Goal: Check status: Check status

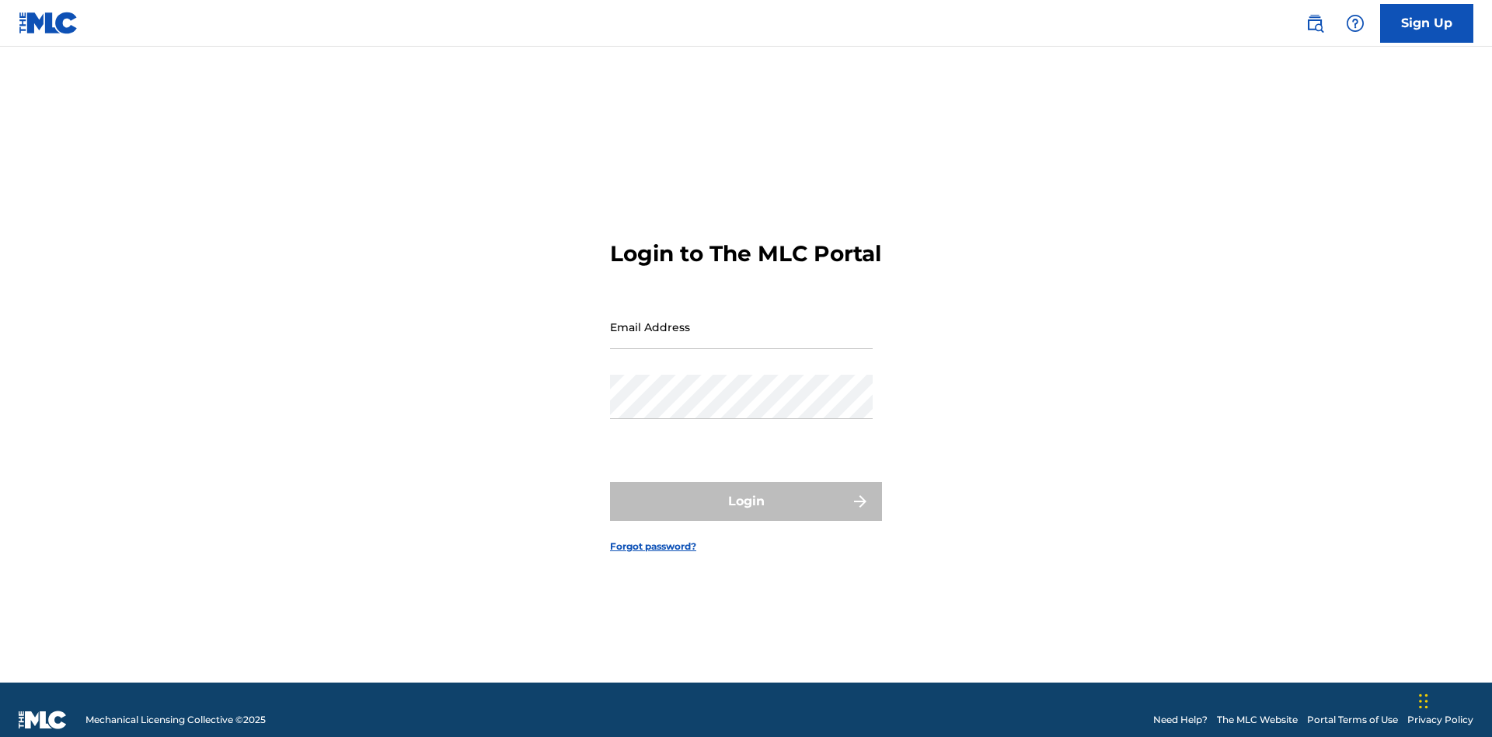
scroll to position [20, 0]
click at [741, 319] on input "Email Address" at bounding box center [741, 327] width 263 height 44
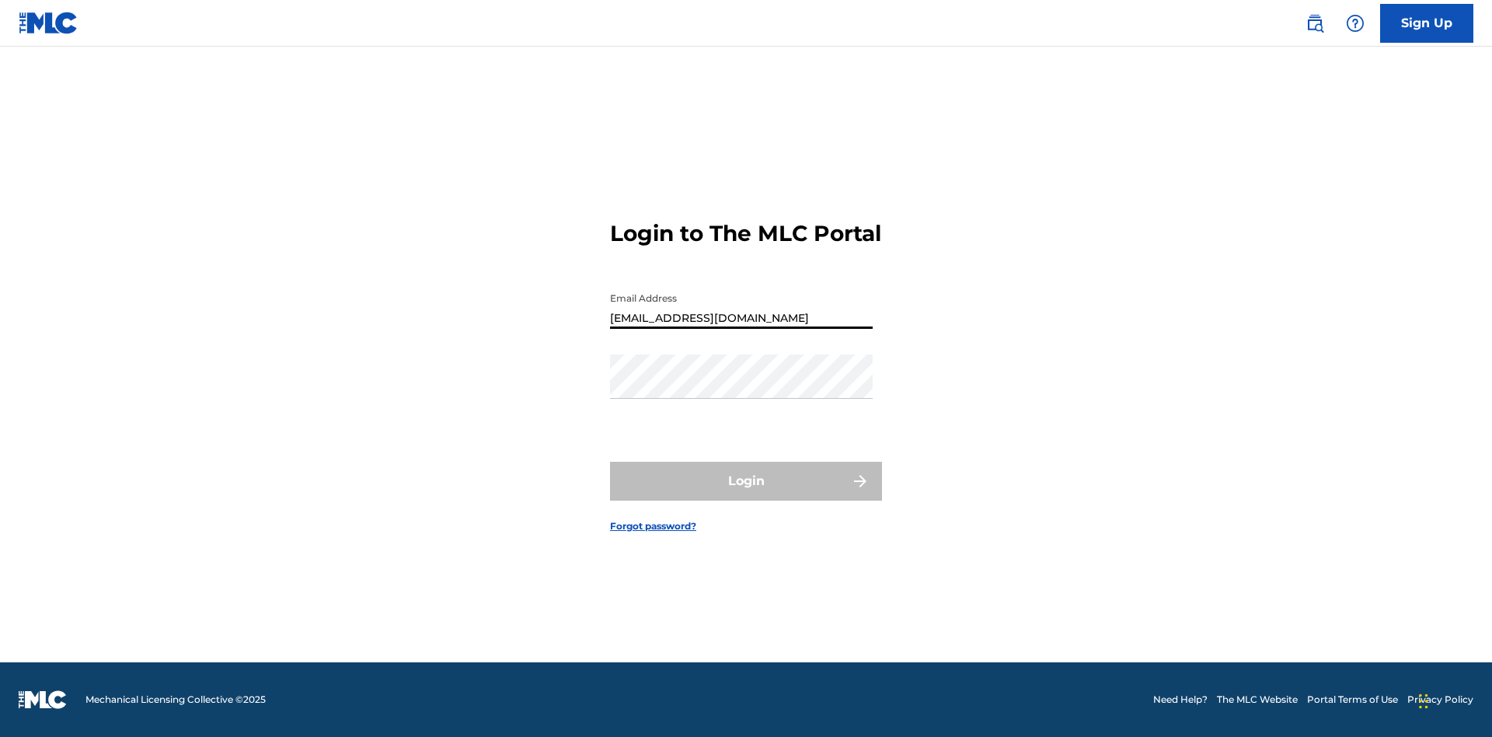
type input "[EMAIL_ADDRESS][DOMAIN_NAME]"
click at [746, 494] on button "Login" at bounding box center [746, 481] width 272 height 39
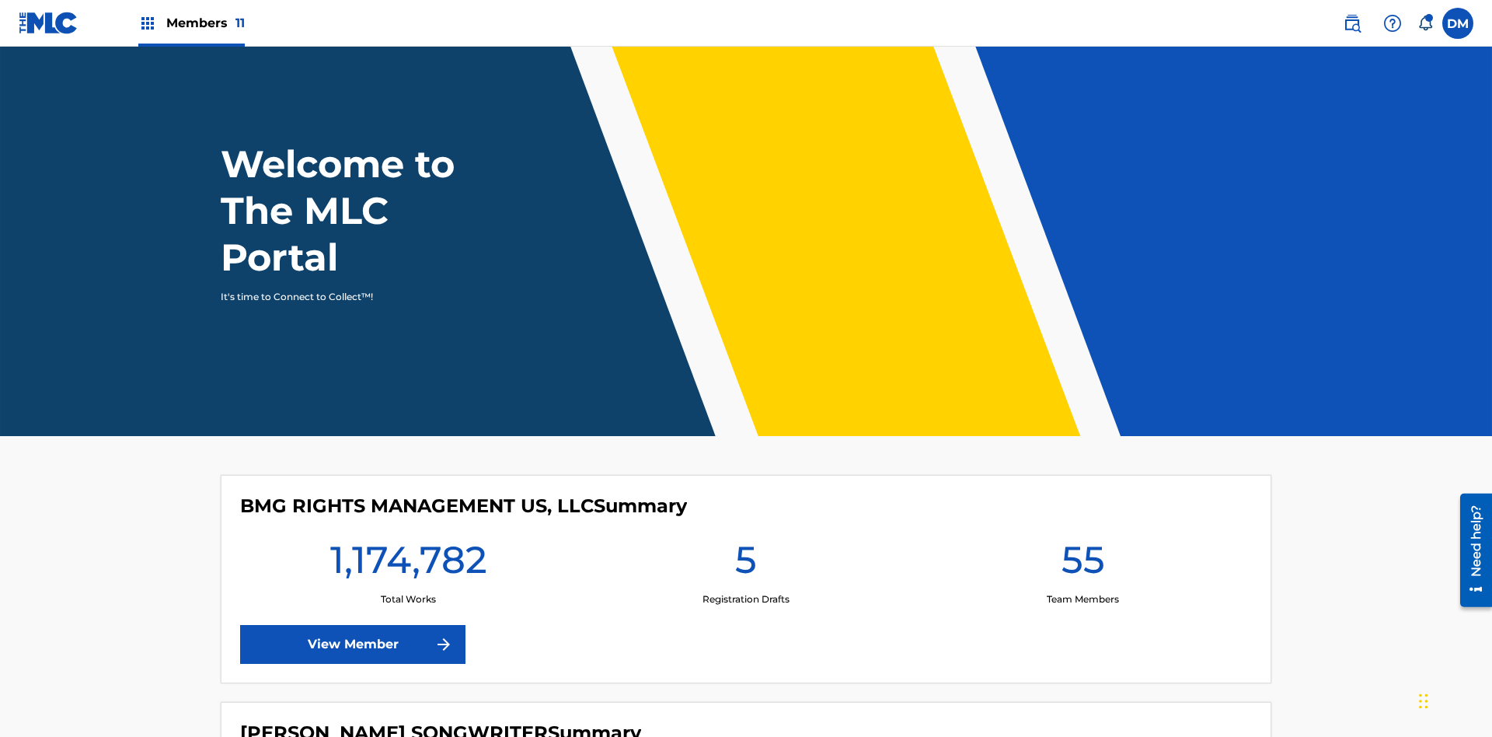
click at [191, 23] on span "Members 11" at bounding box center [205, 23] width 78 height 18
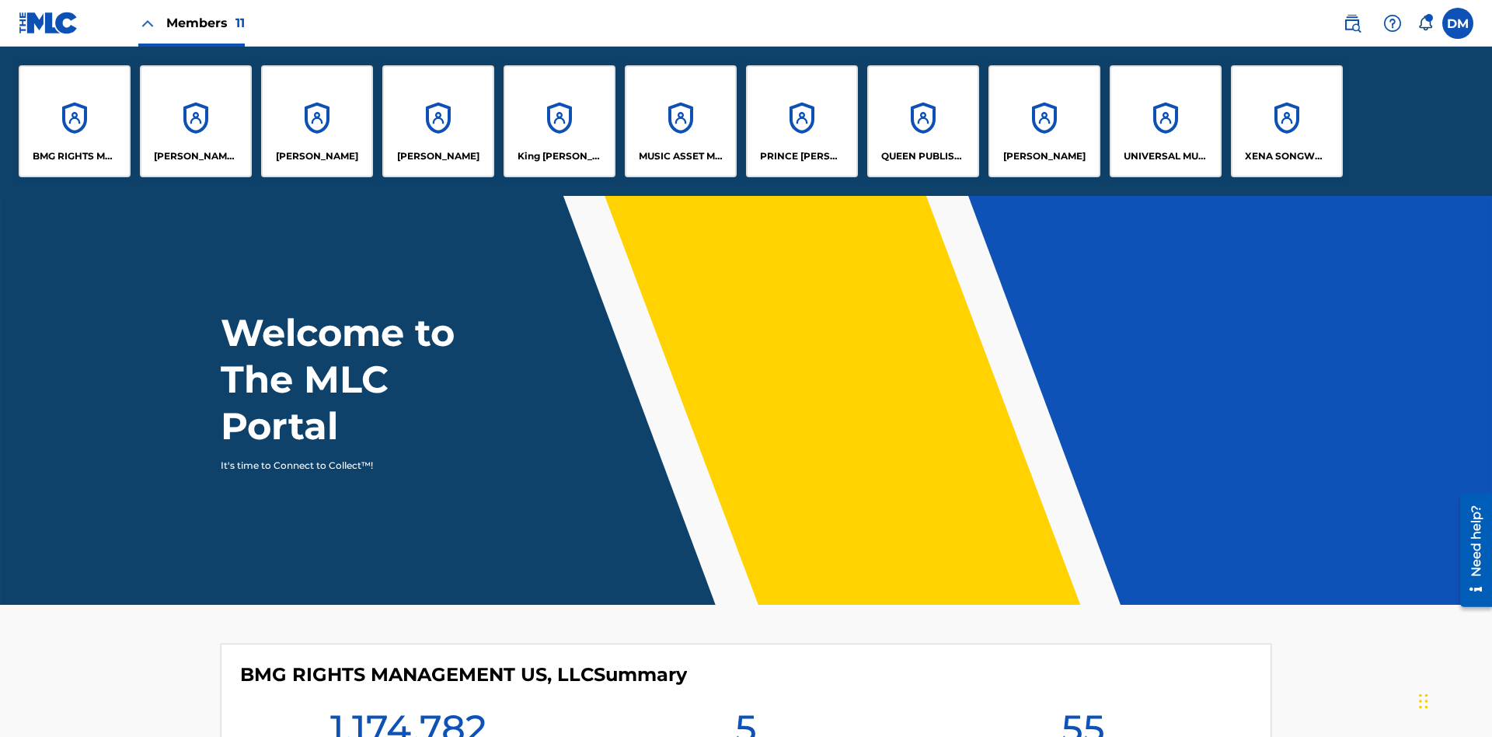
click at [1165, 156] on p "UNIVERSAL MUSIC PUB GROUP" at bounding box center [1166, 156] width 85 height 14
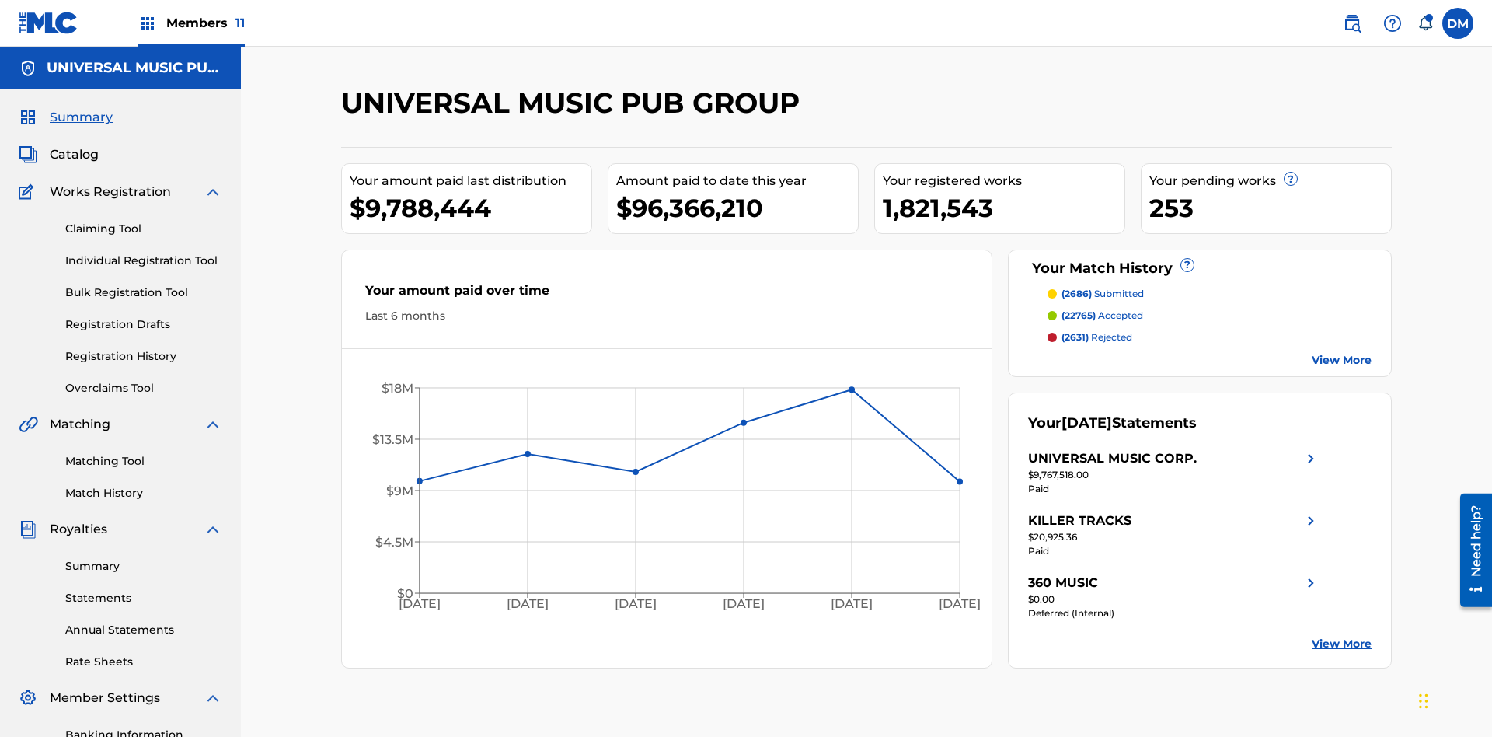
click at [144, 348] on link "Registration History" at bounding box center [143, 356] width 157 height 16
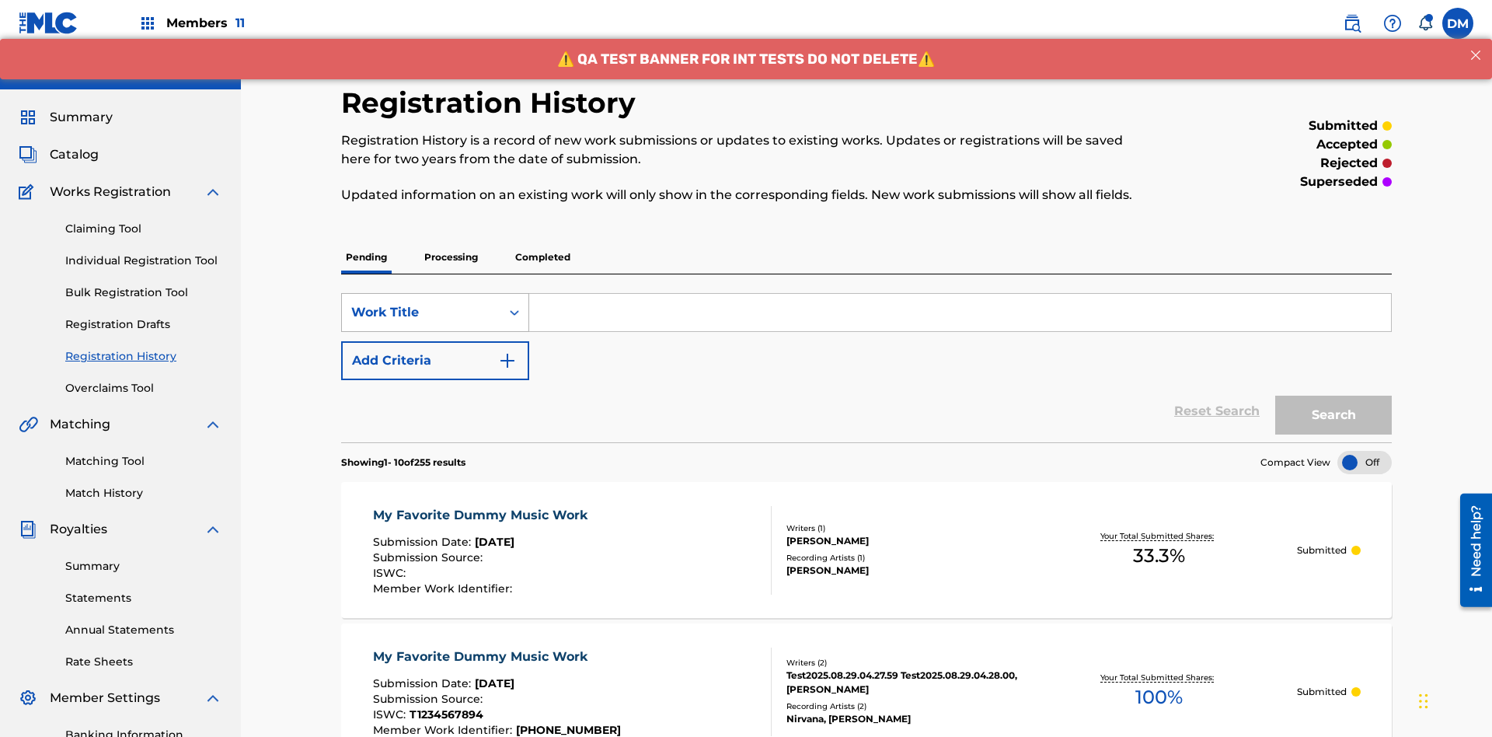
click at [421, 303] on div "Work Title" at bounding box center [421, 312] width 140 height 19
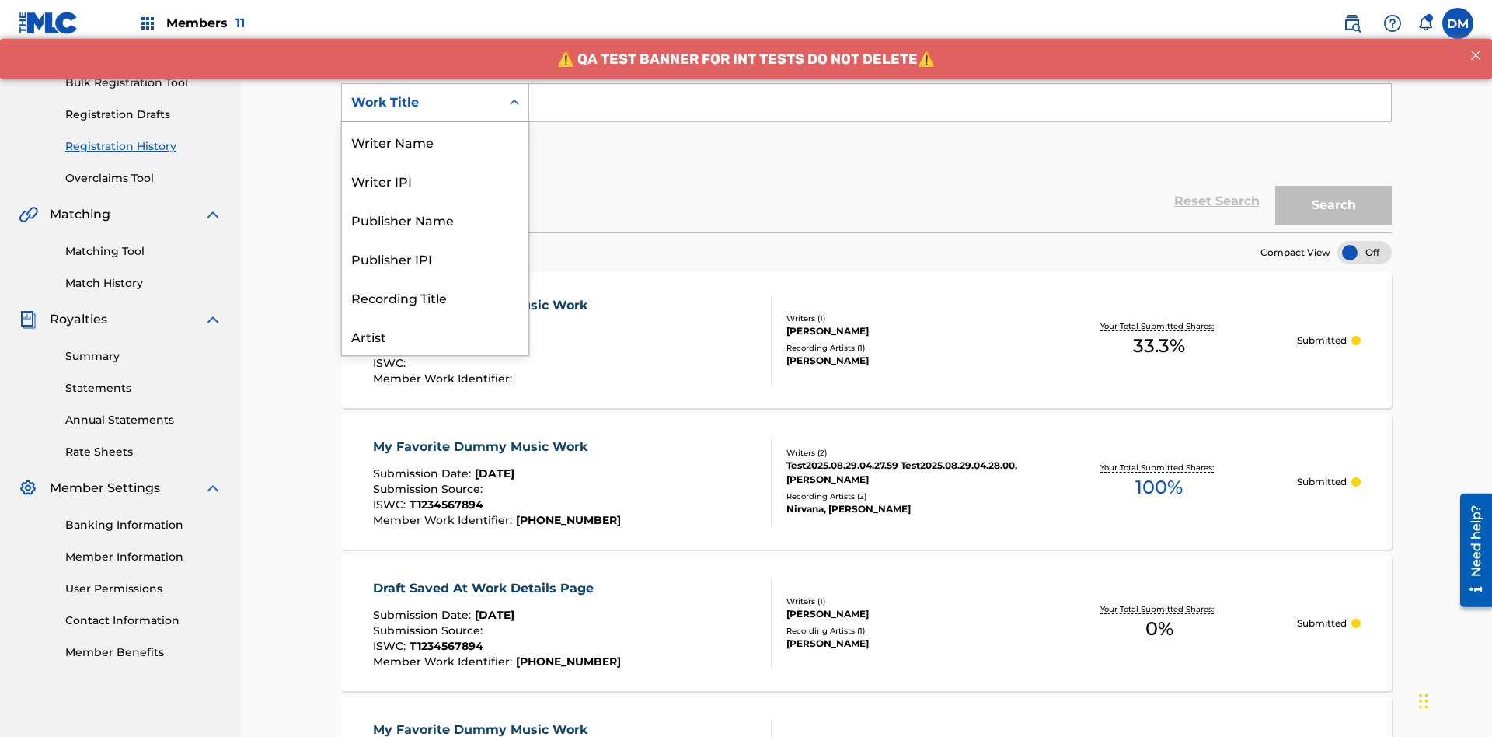
scroll to position [78, 0]
click at [435, 336] on div "Work Title" at bounding box center [435, 335] width 187 height 39
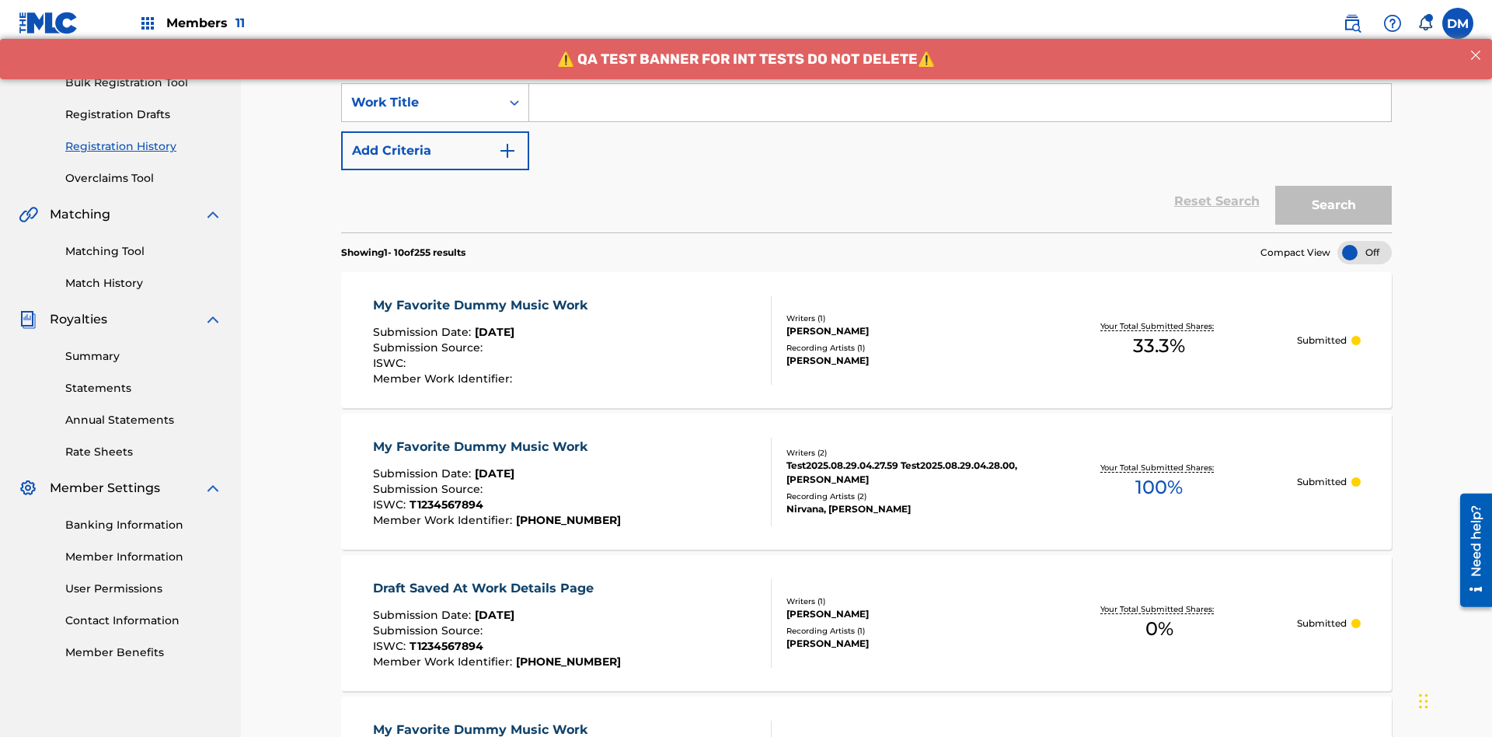
click at [435, 131] on button "Add Criteria" at bounding box center [435, 150] width 188 height 39
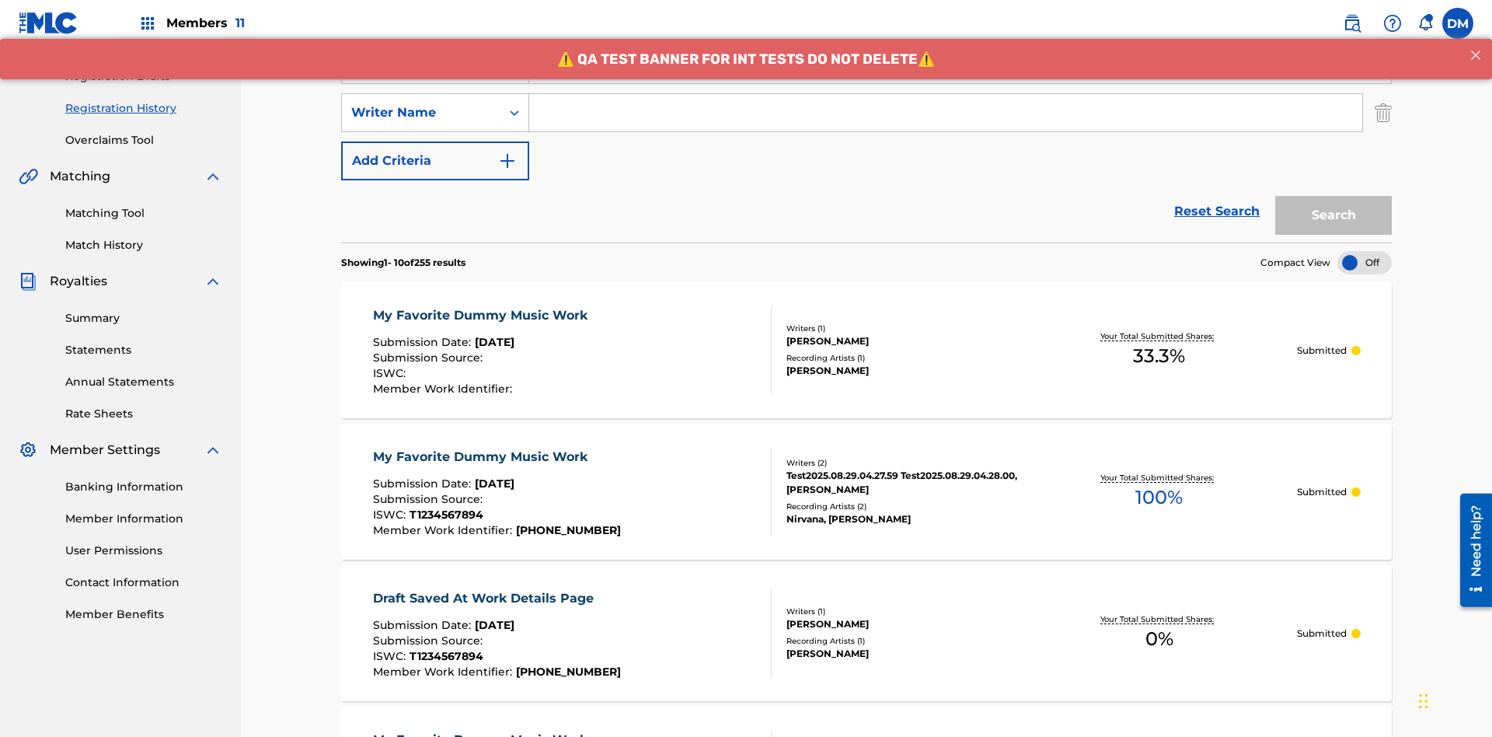
scroll to position [258, 0]
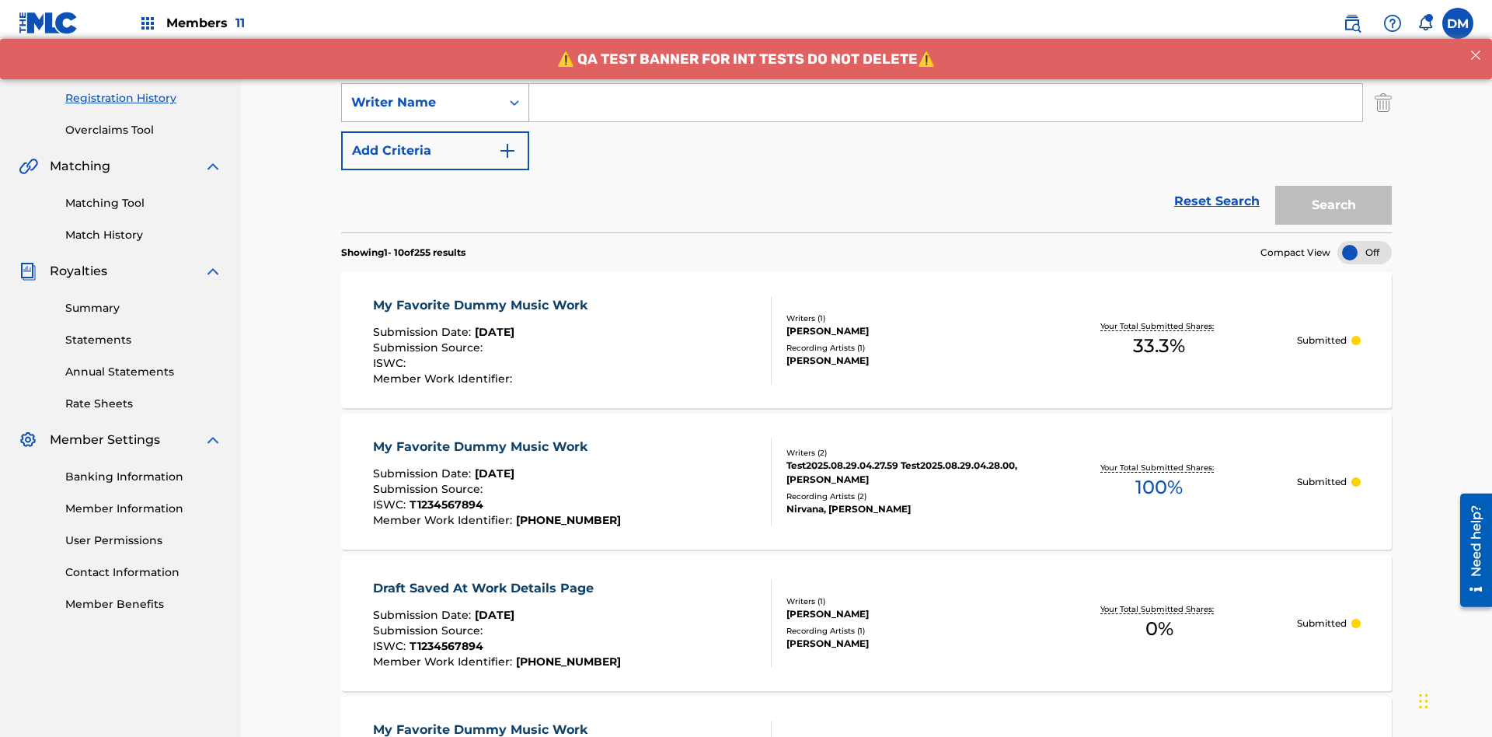
click at [421, 103] on div "Writer Name" at bounding box center [421, 102] width 140 height 19
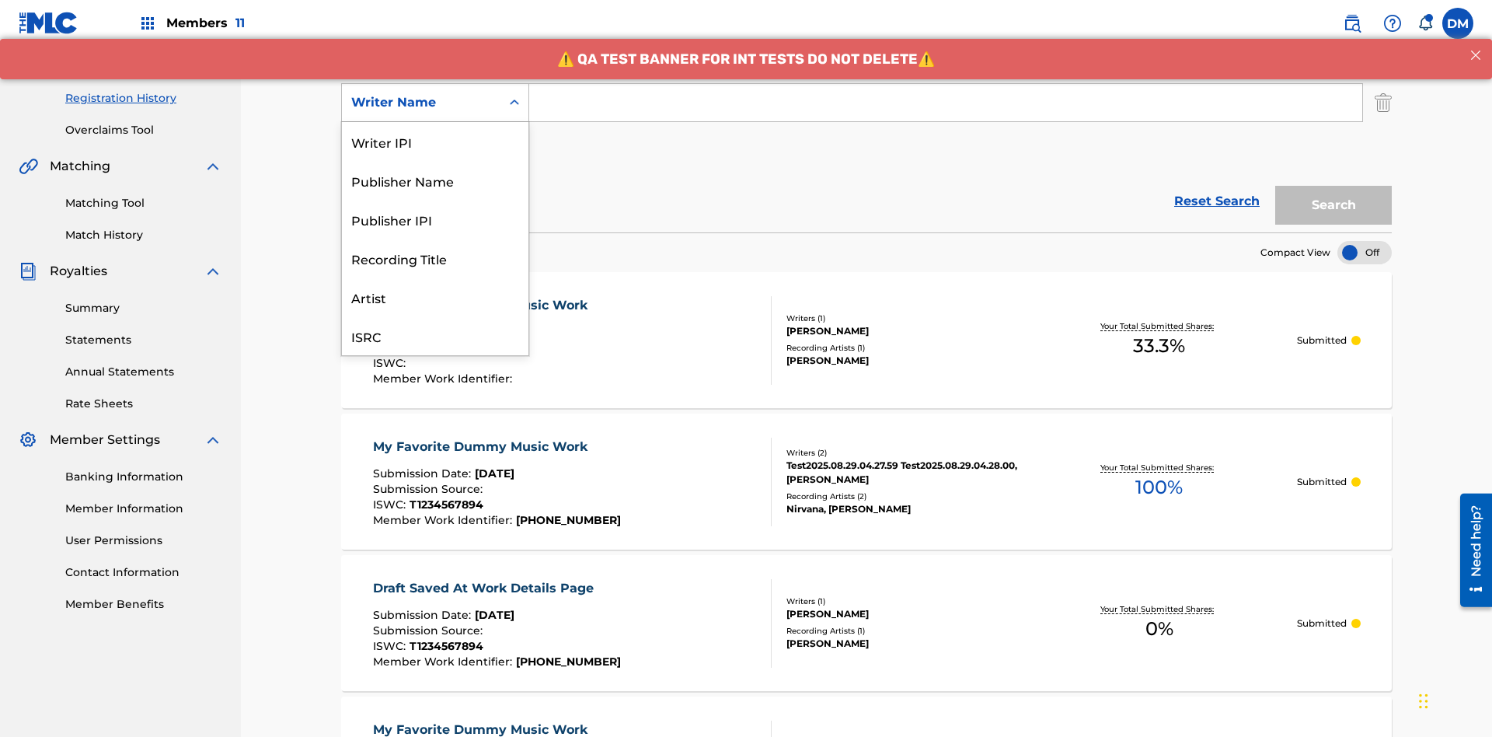
scroll to position [39, 0]
click at [435, 219] on div "Recording Title" at bounding box center [435, 219] width 187 height 39
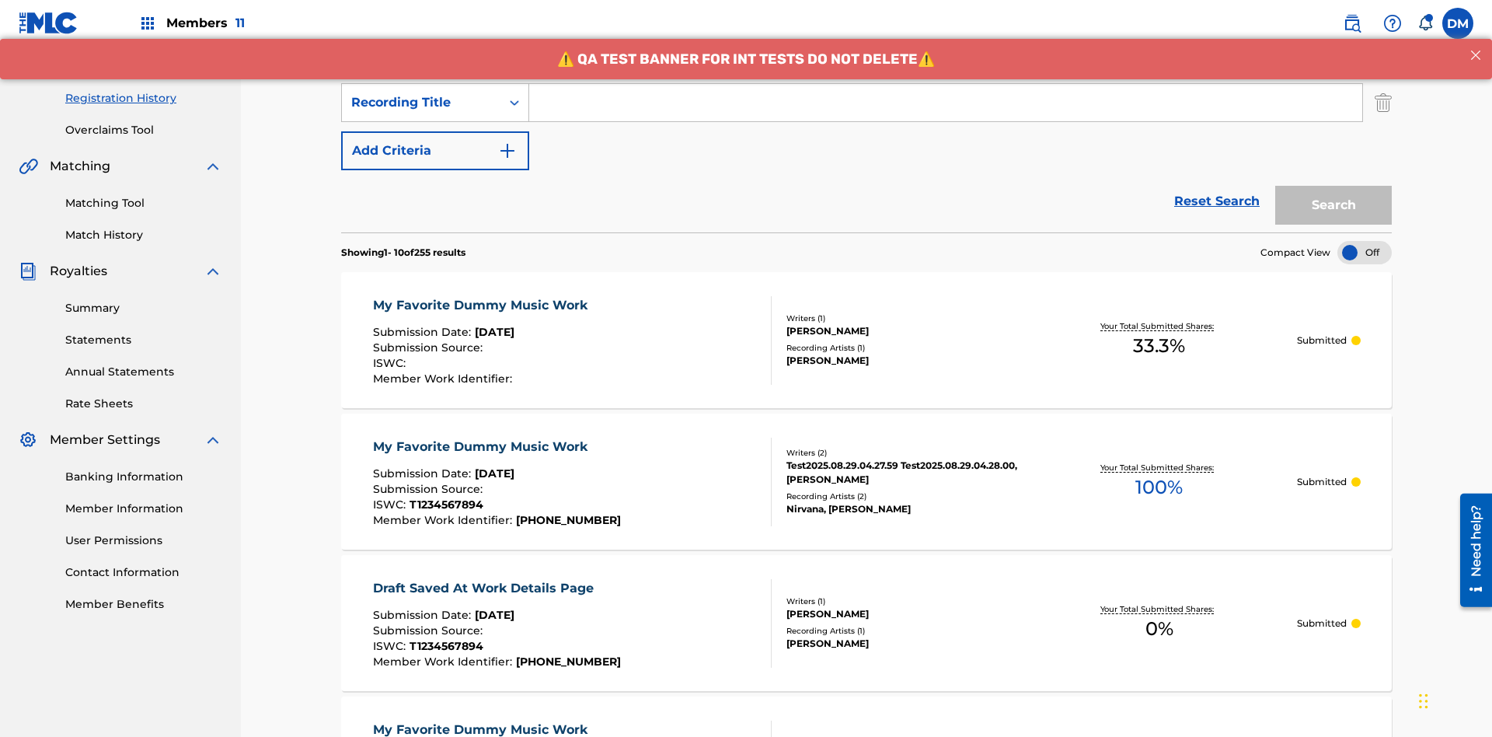
click at [435, 131] on button "Add Criteria" at bounding box center [435, 150] width 188 height 39
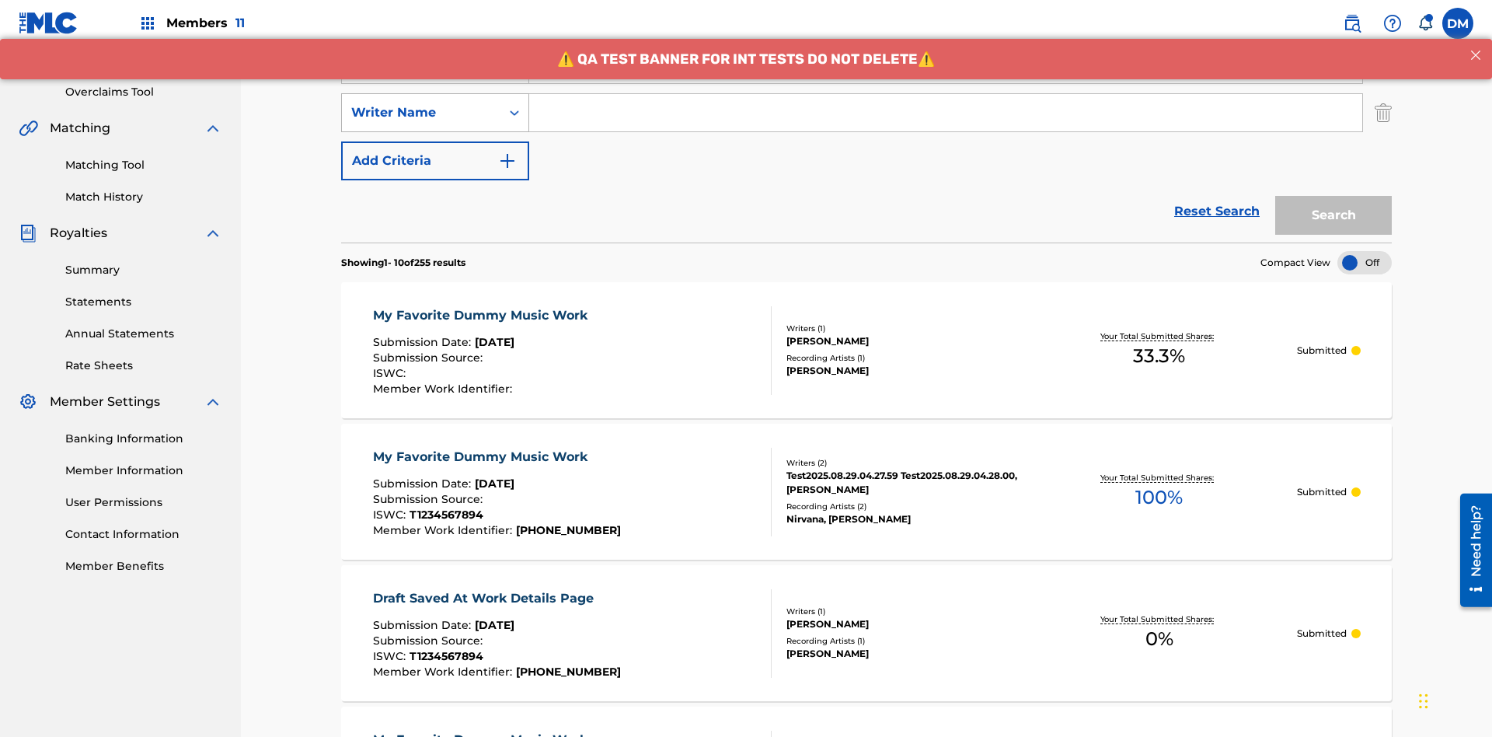
click at [421, 103] on div "Writer Name" at bounding box center [421, 112] width 140 height 19
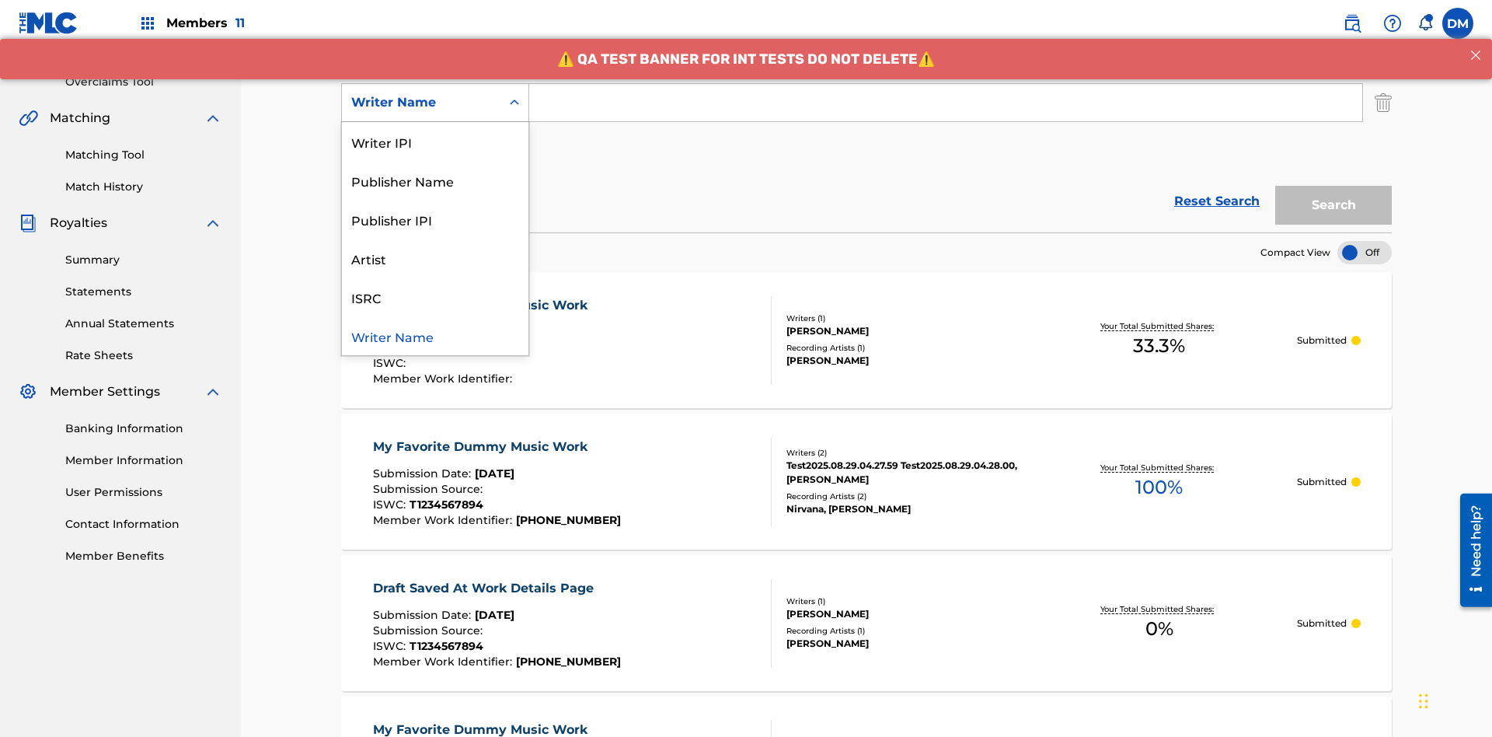
click at [435, 297] on div "ISRC" at bounding box center [435, 296] width 187 height 39
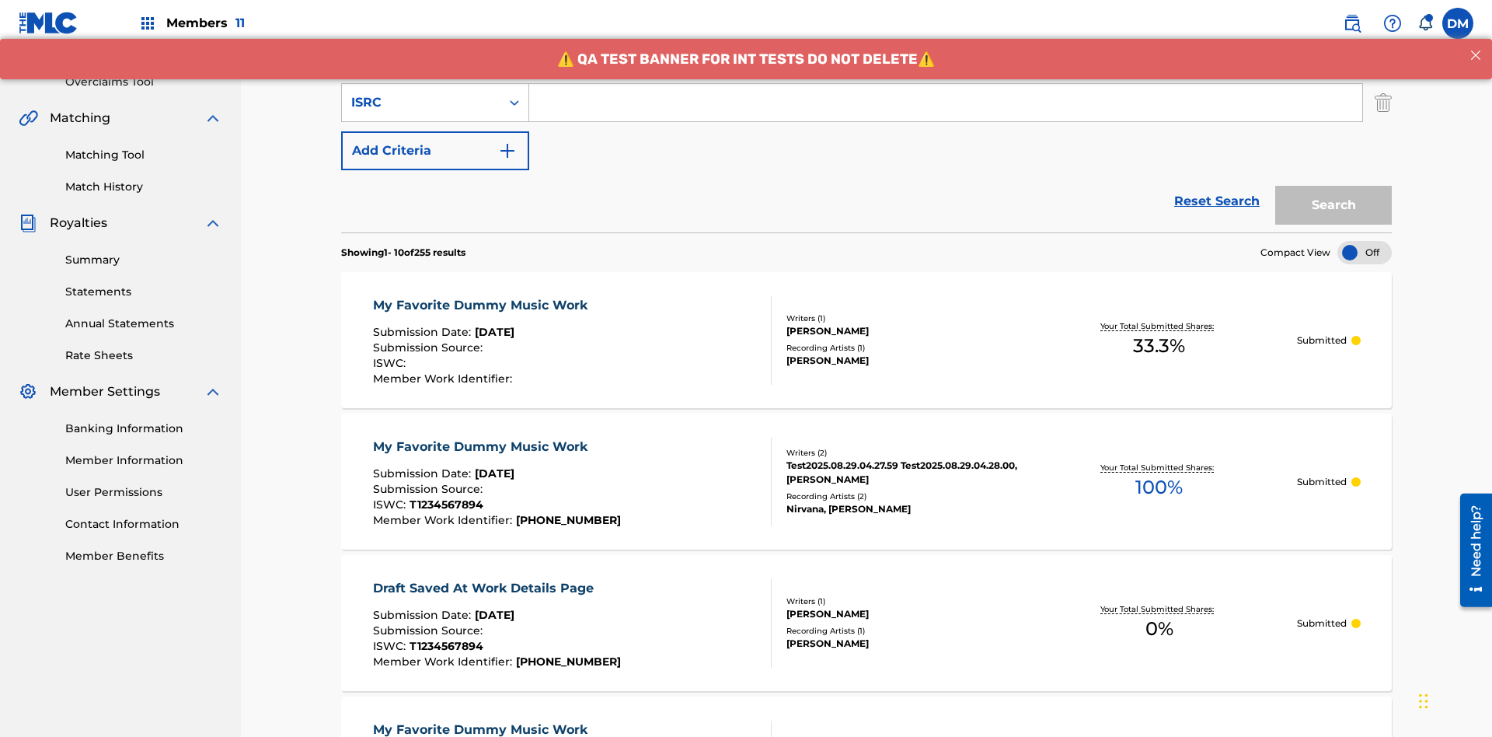
click at [435, 131] on button "Add Criteria" at bounding box center [435, 150] width 188 height 39
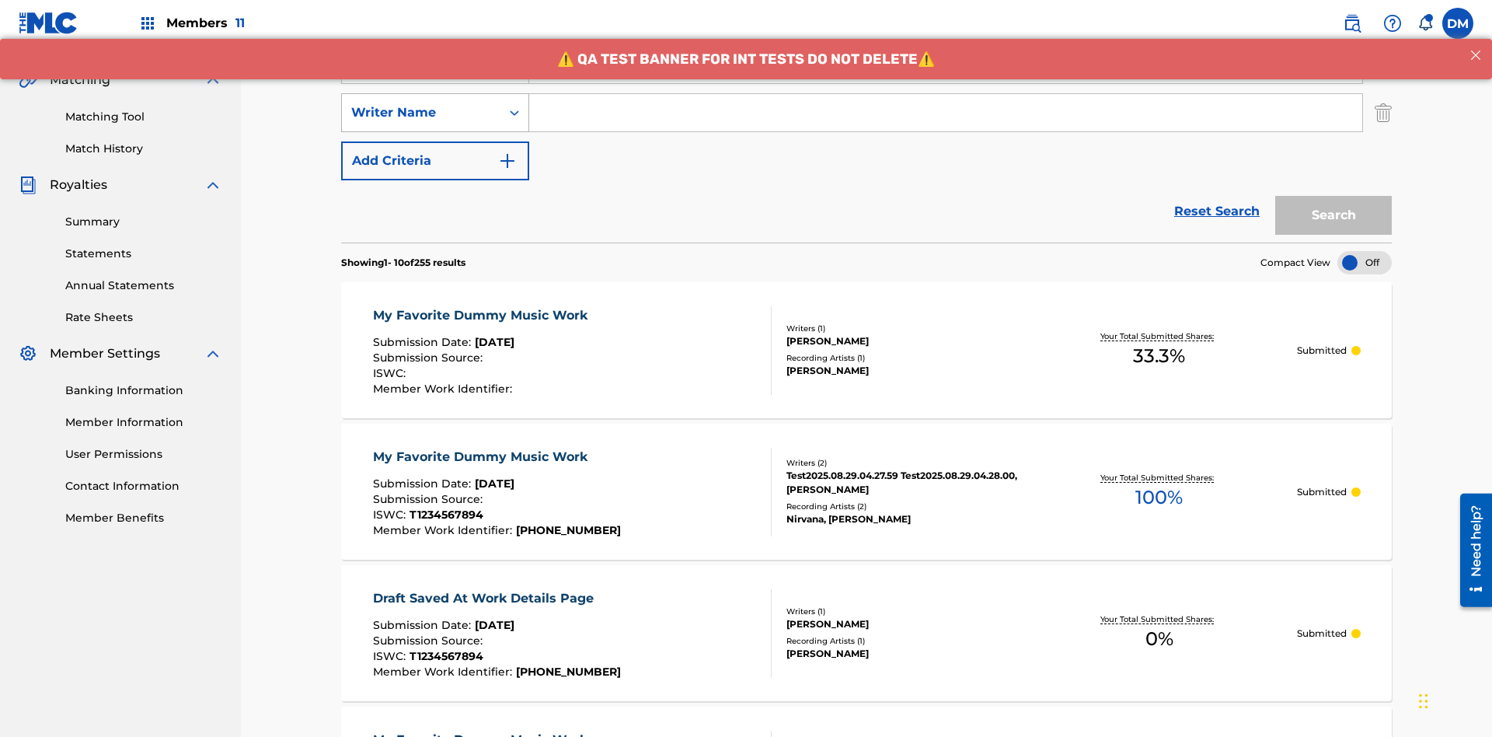
click at [421, 103] on div "Writer Name" at bounding box center [421, 112] width 140 height 19
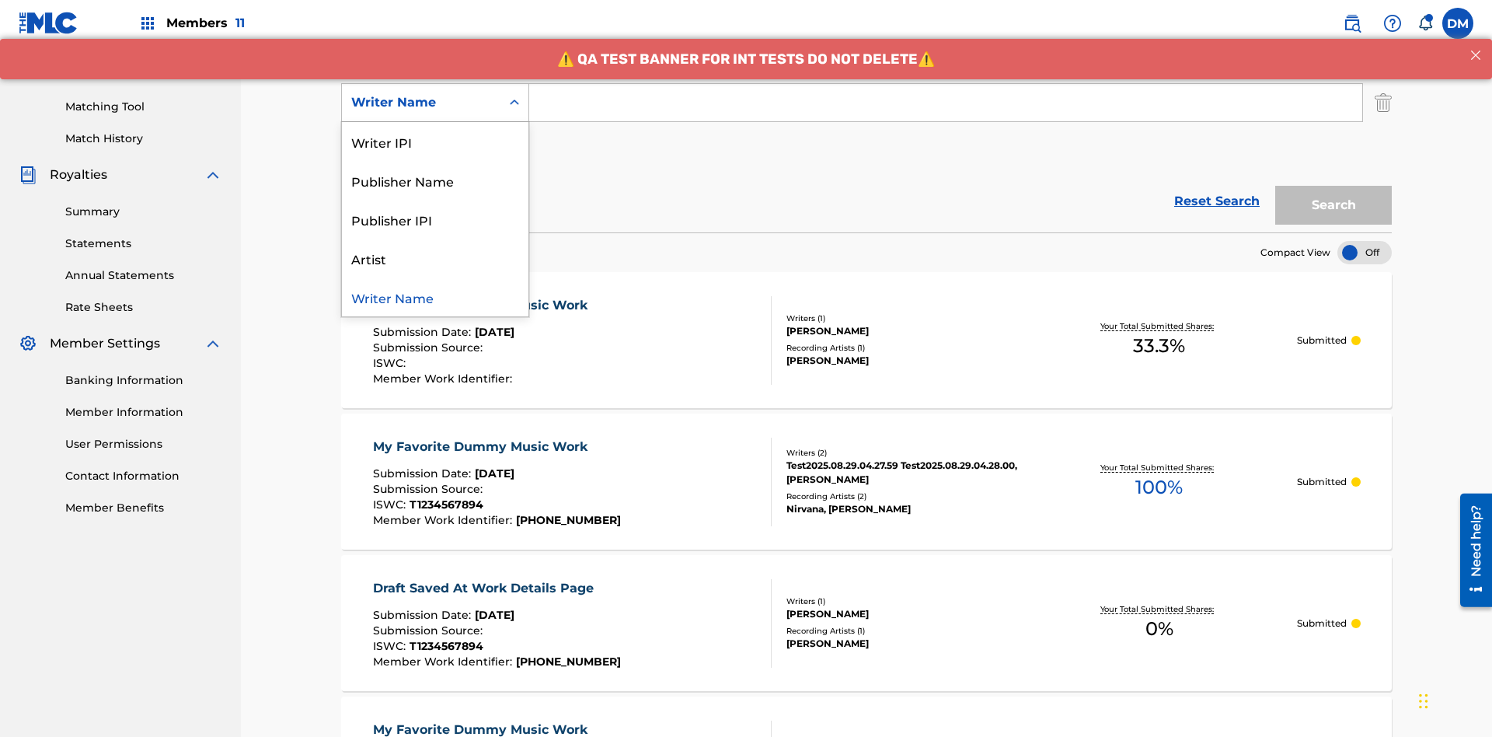
click at [435, 297] on div "Writer Name" at bounding box center [435, 296] width 187 height 39
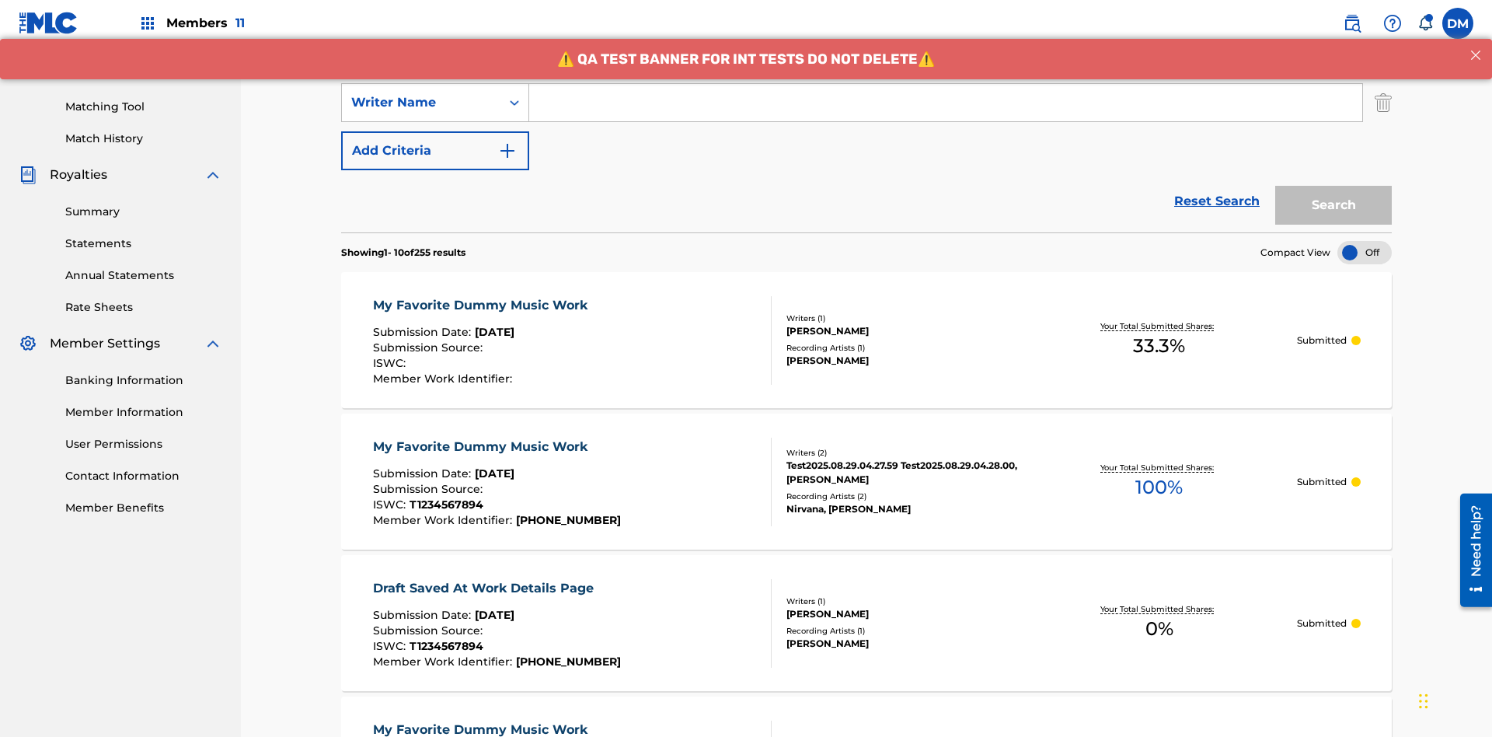
click at [435, 131] on button "Add Criteria" at bounding box center [435, 150] width 188 height 39
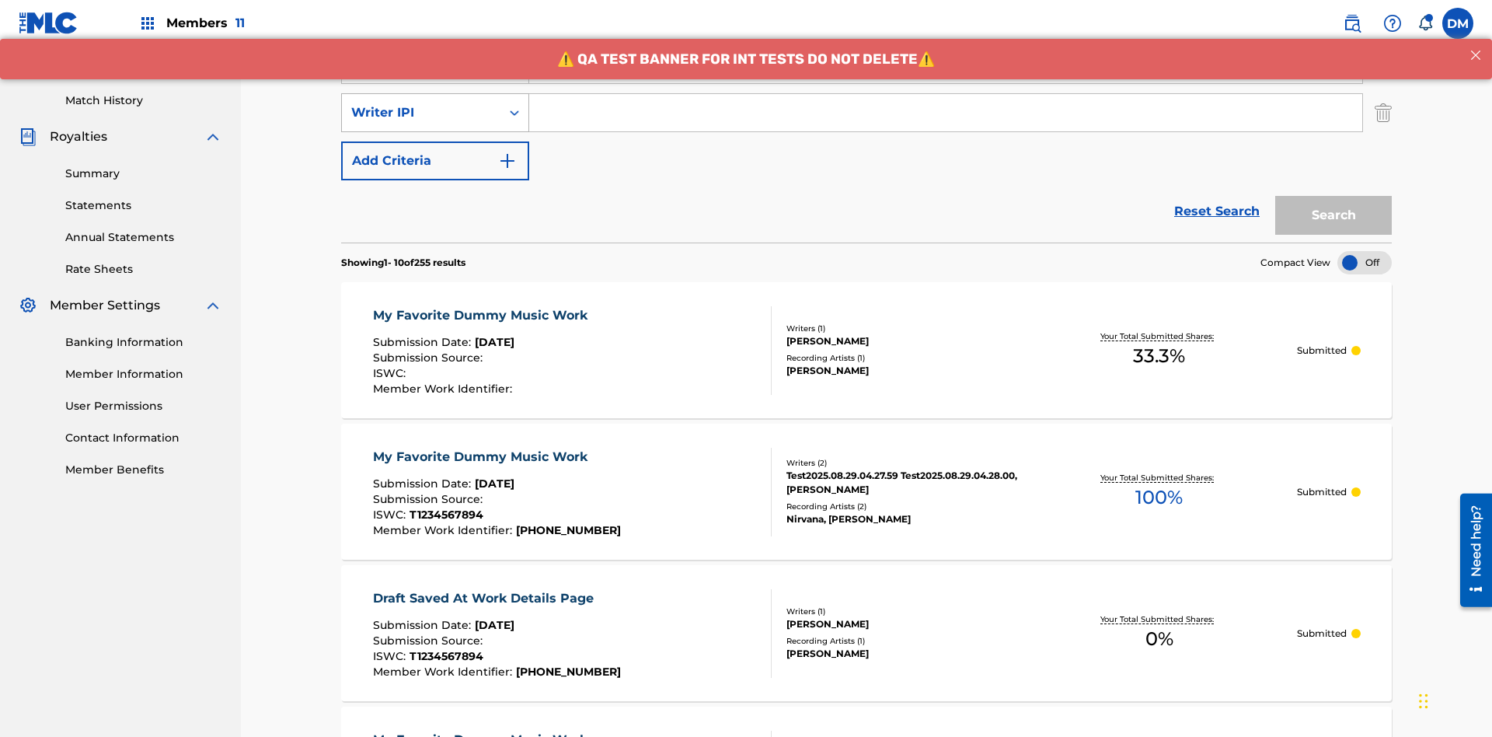
click at [421, 103] on div "Writer IPI" at bounding box center [421, 112] width 140 height 19
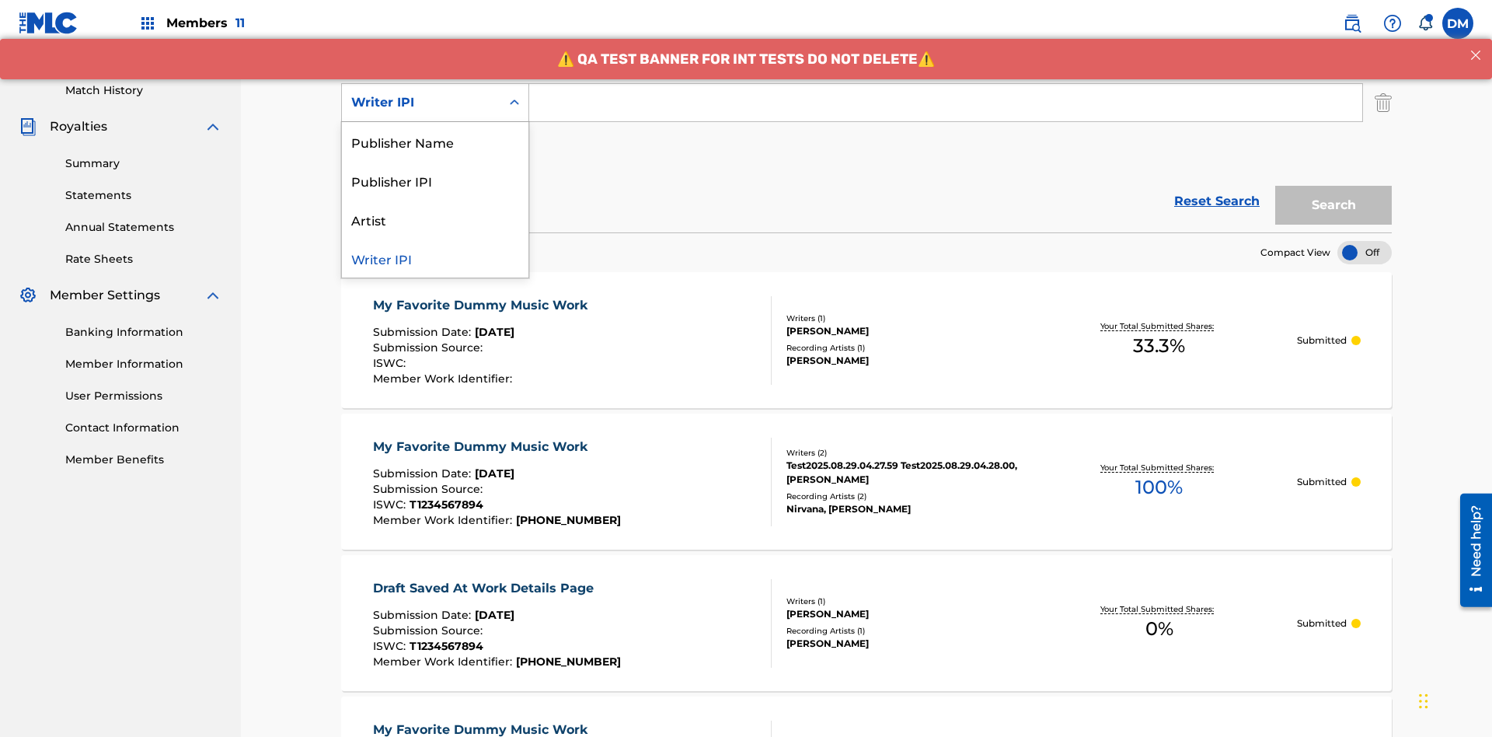
click at [435, 141] on div "Publisher Name" at bounding box center [435, 141] width 187 height 39
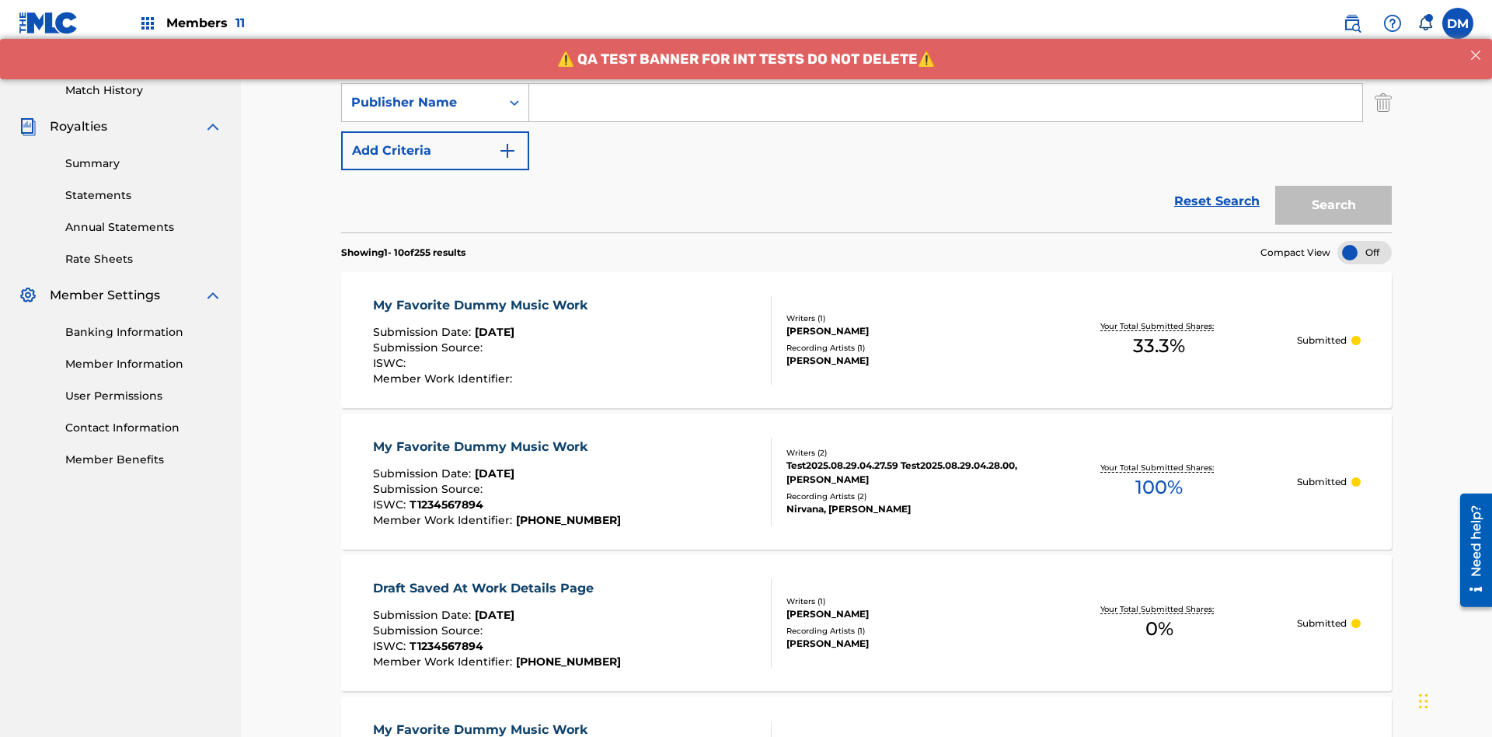
click at [435, 131] on button "Add Criteria" at bounding box center [435, 150] width 188 height 39
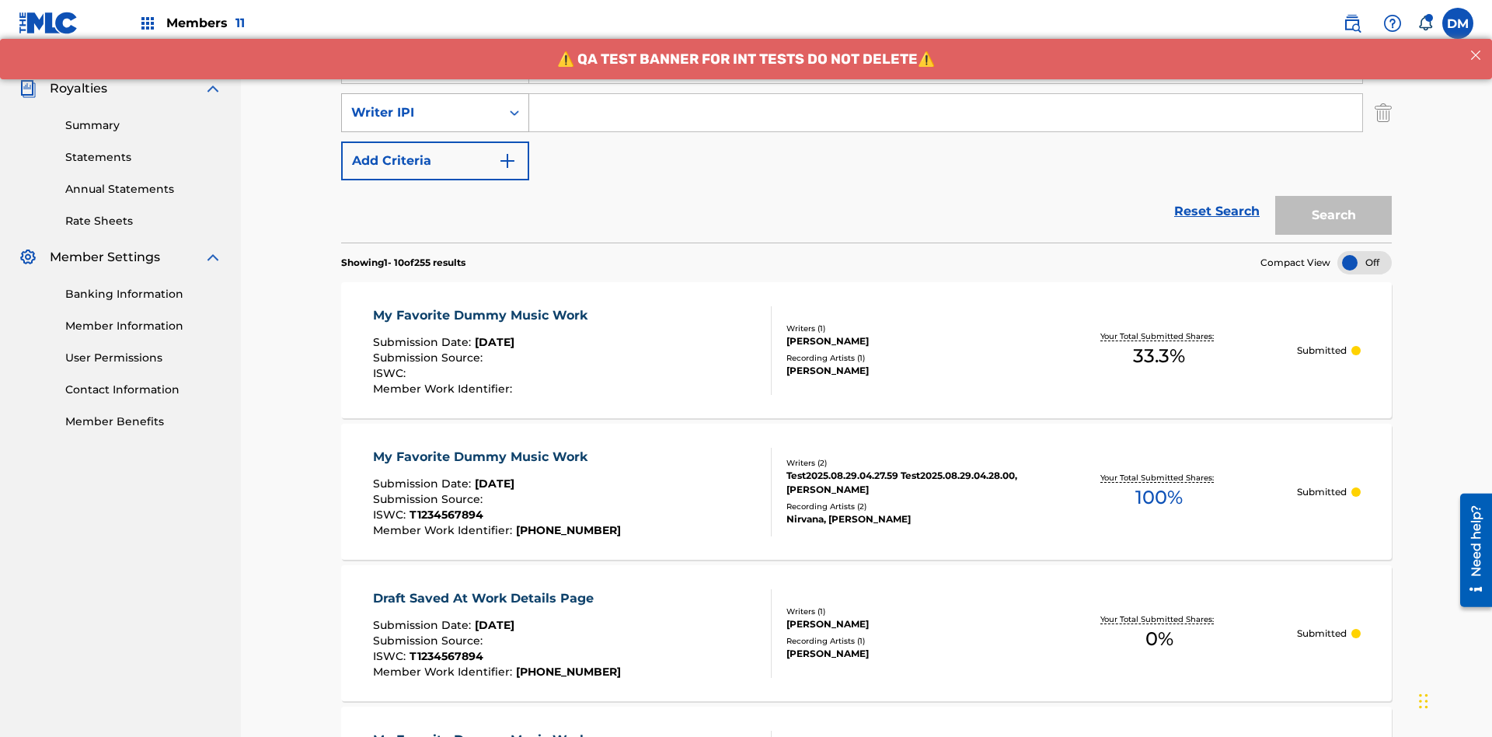
click at [421, 103] on div "Writer IPI" at bounding box center [421, 112] width 140 height 19
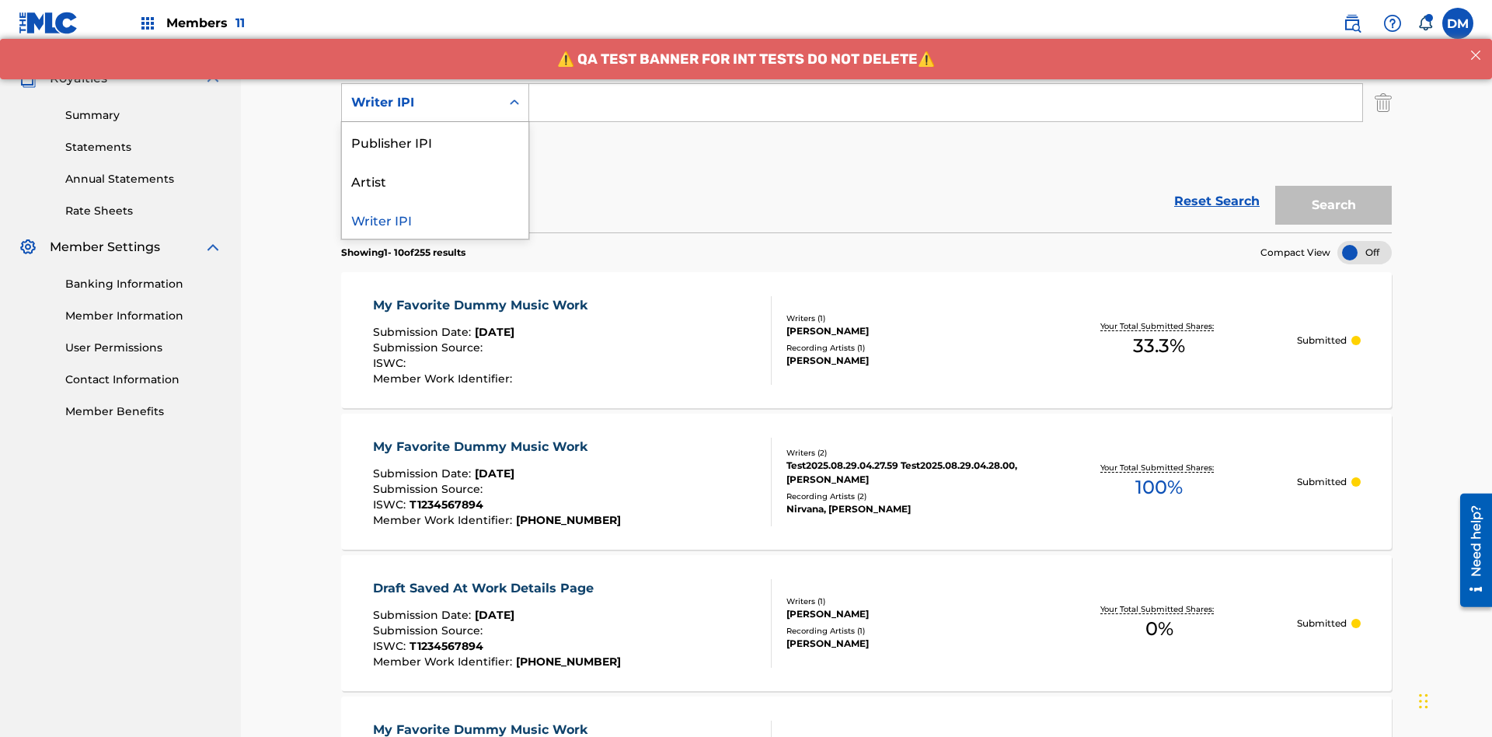
click at [435, 141] on div "Publisher IPI" at bounding box center [435, 141] width 187 height 39
click at [435, 131] on button "Add Criteria" at bounding box center [435, 150] width 188 height 39
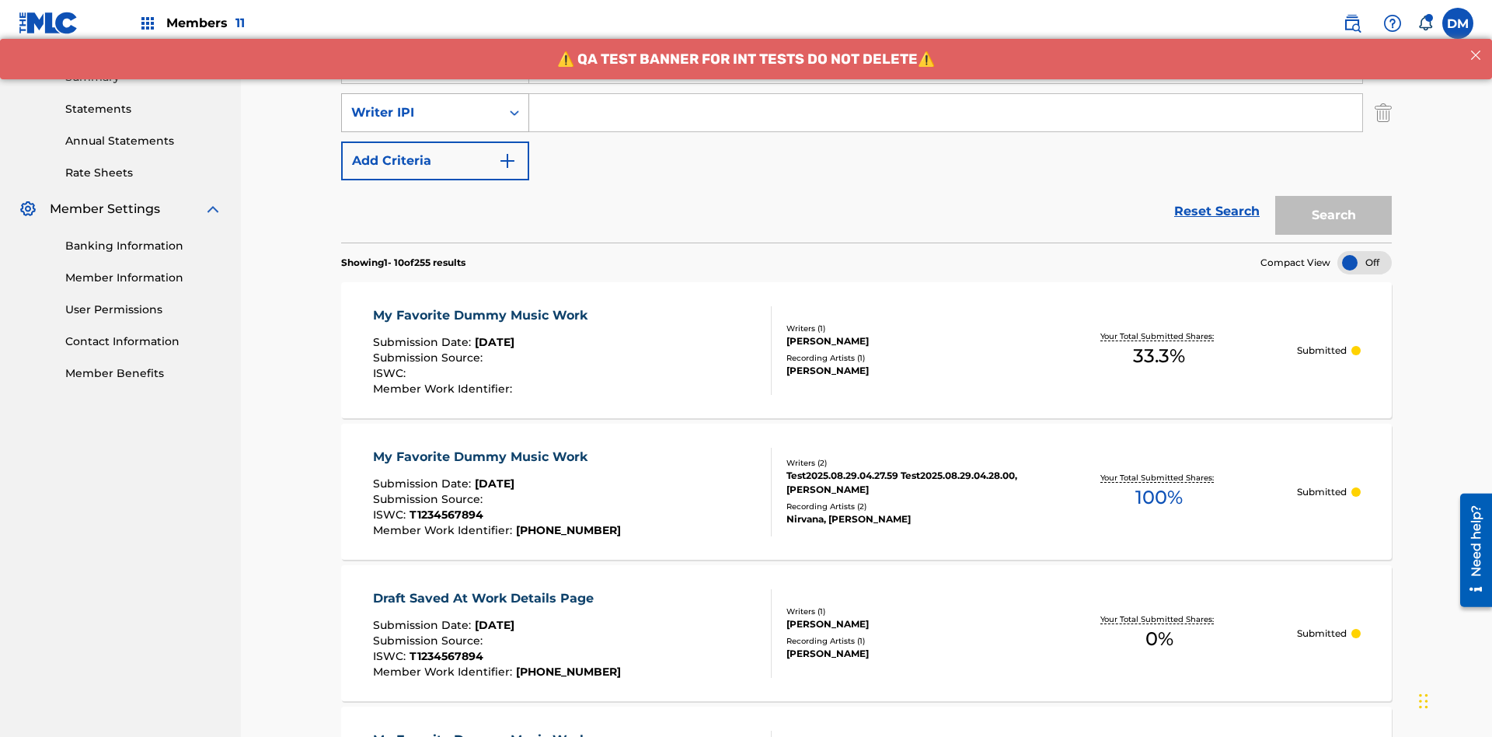
click at [421, 103] on div "Writer IPI" at bounding box center [421, 112] width 140 height 19
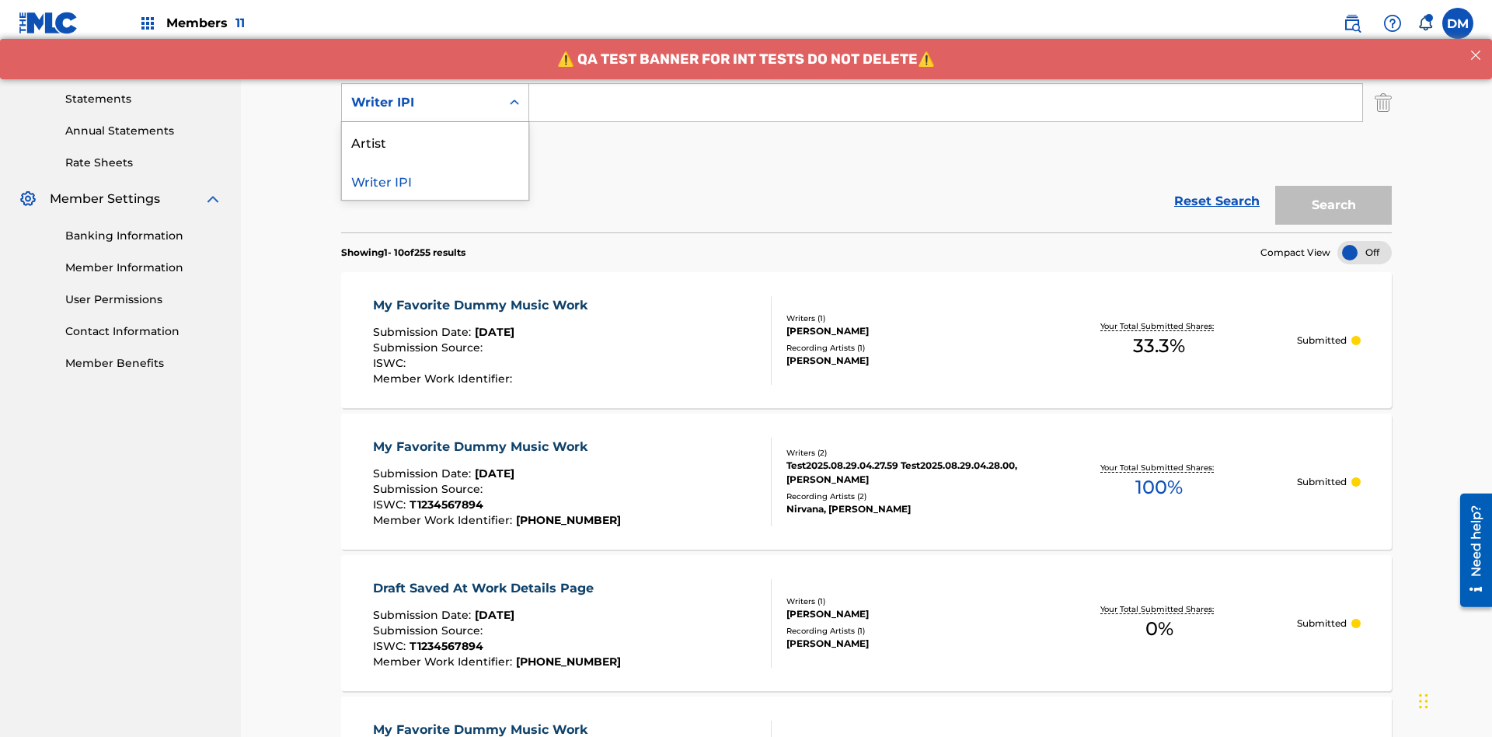
click at [435, 141] on div "Artist" at bounding box center [435, 141] width 187 height 39
click at [435, 131] on button "Add Criteria" at bounding box center [435, 150] width 188 height 39
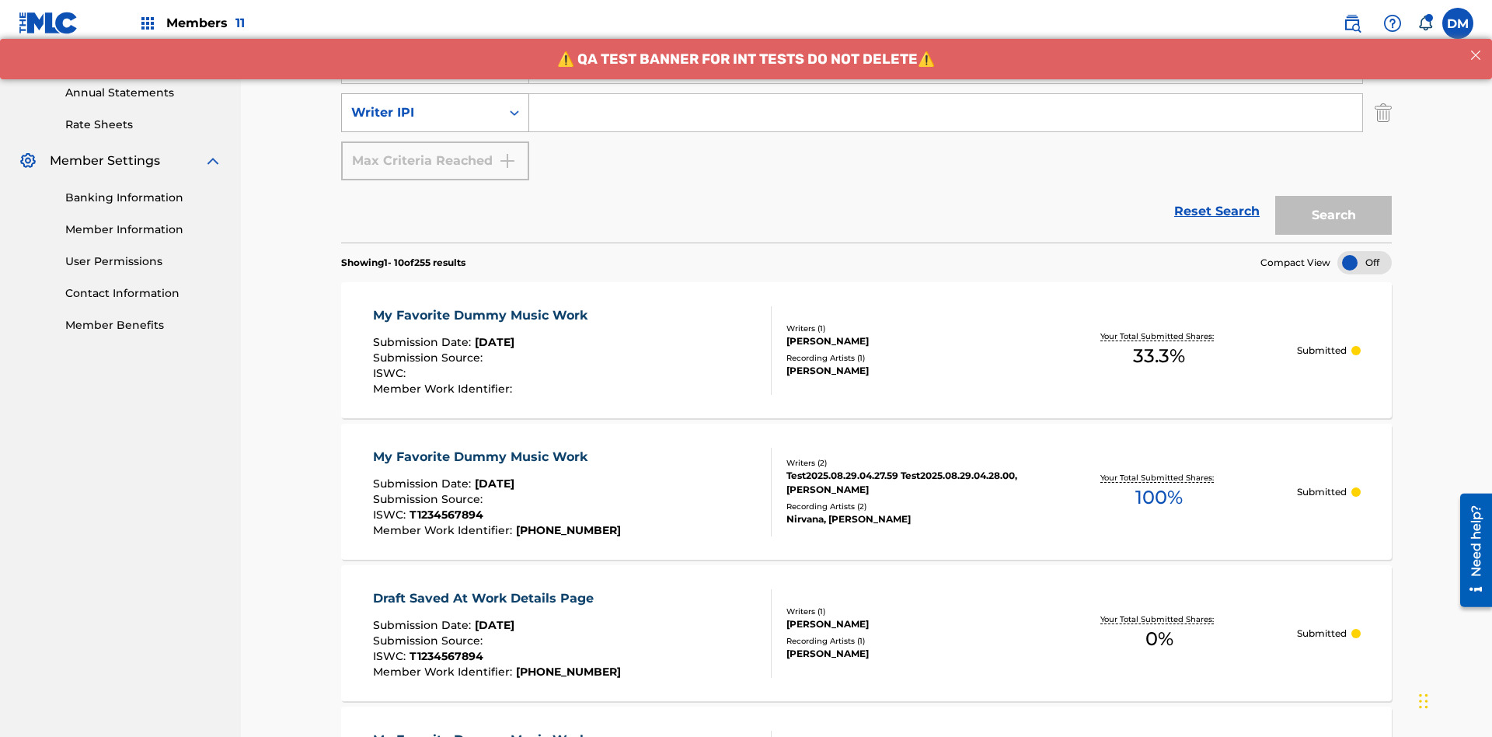
click at [421, 103] on div "Writer IPI" at bounding box center [421, 112] width 140 height 19
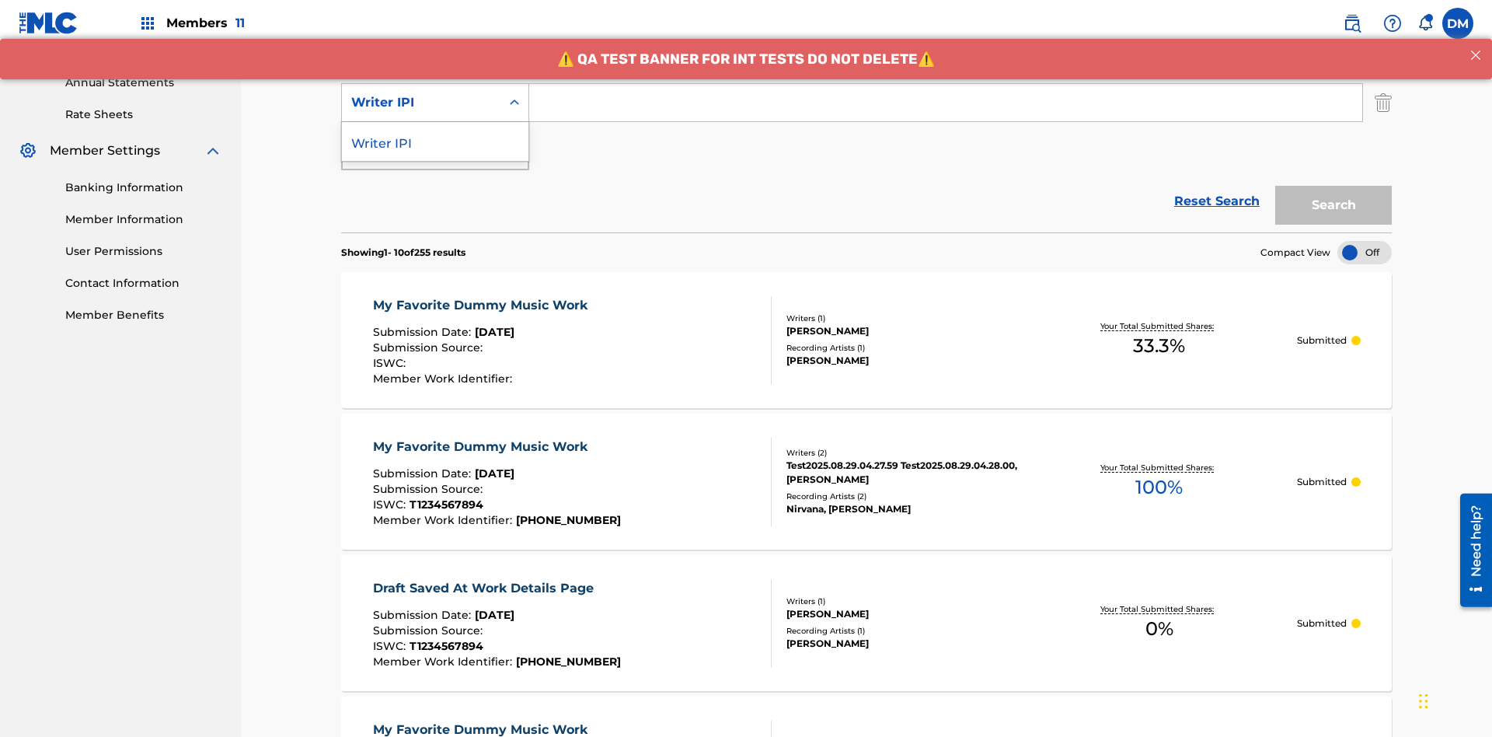
click at [435, 141] on div "Writer IPI" at bounding box center [435, 141] width 187 height 39
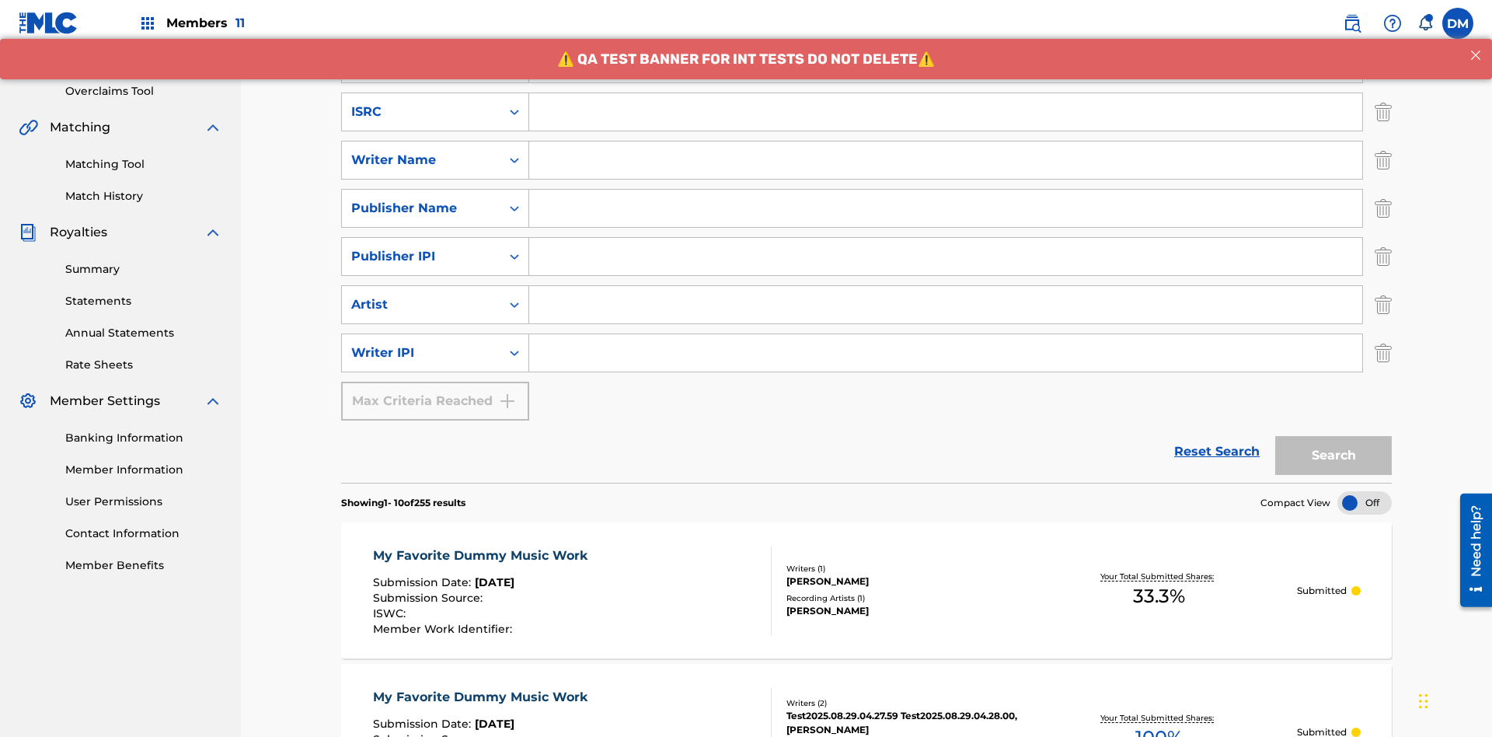
click at [946, 112] on input "Search Form" at bounding box center [945, 111] width 833 height 37
type input "AA3123123123"
click at [960, 34] on input "Search Form" at bounding box center [960, 15] width 862 height 37
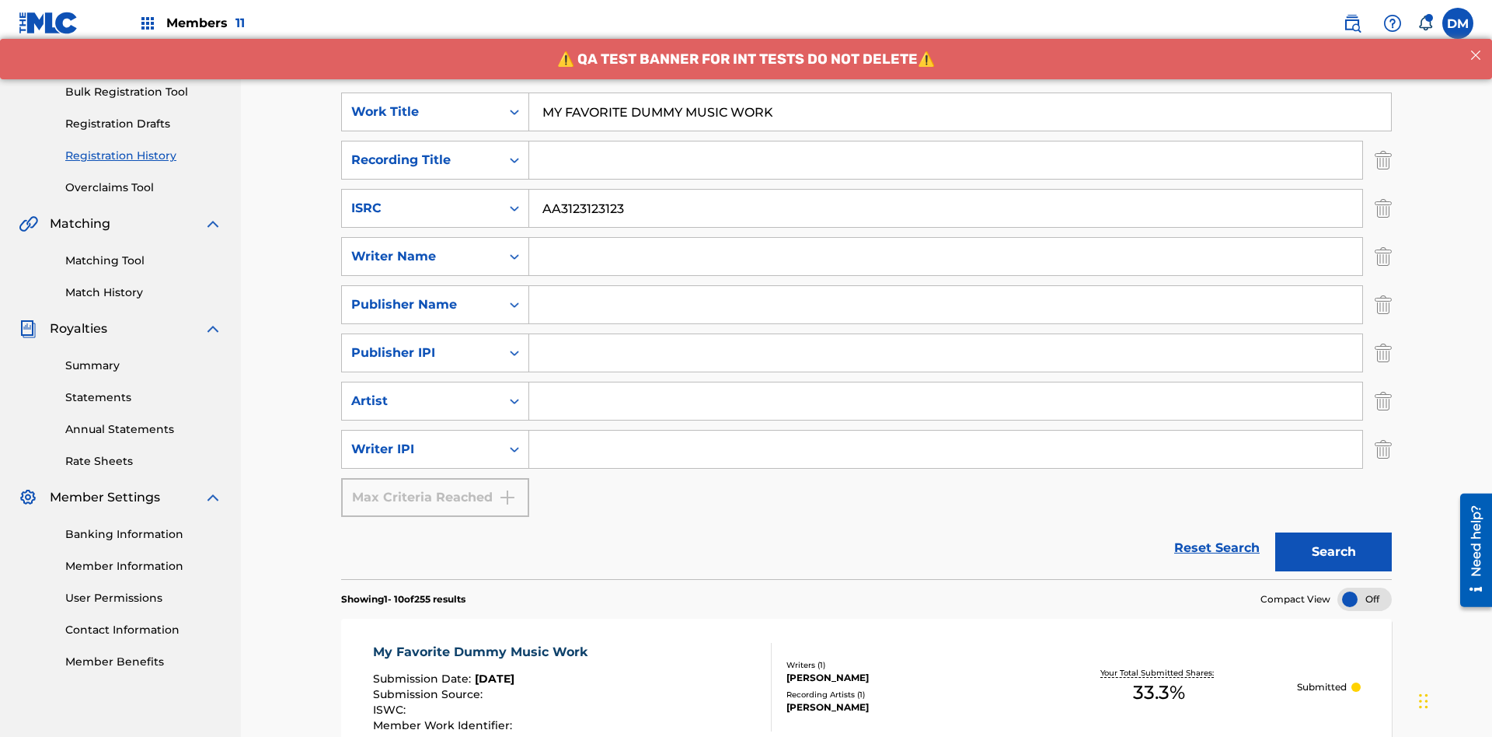
type input "MY FAVORITE DUMMY MUSIC WORK"
click at [946, 238] on input "Search Form" at bounding box center [945, 256] width 833 height 37
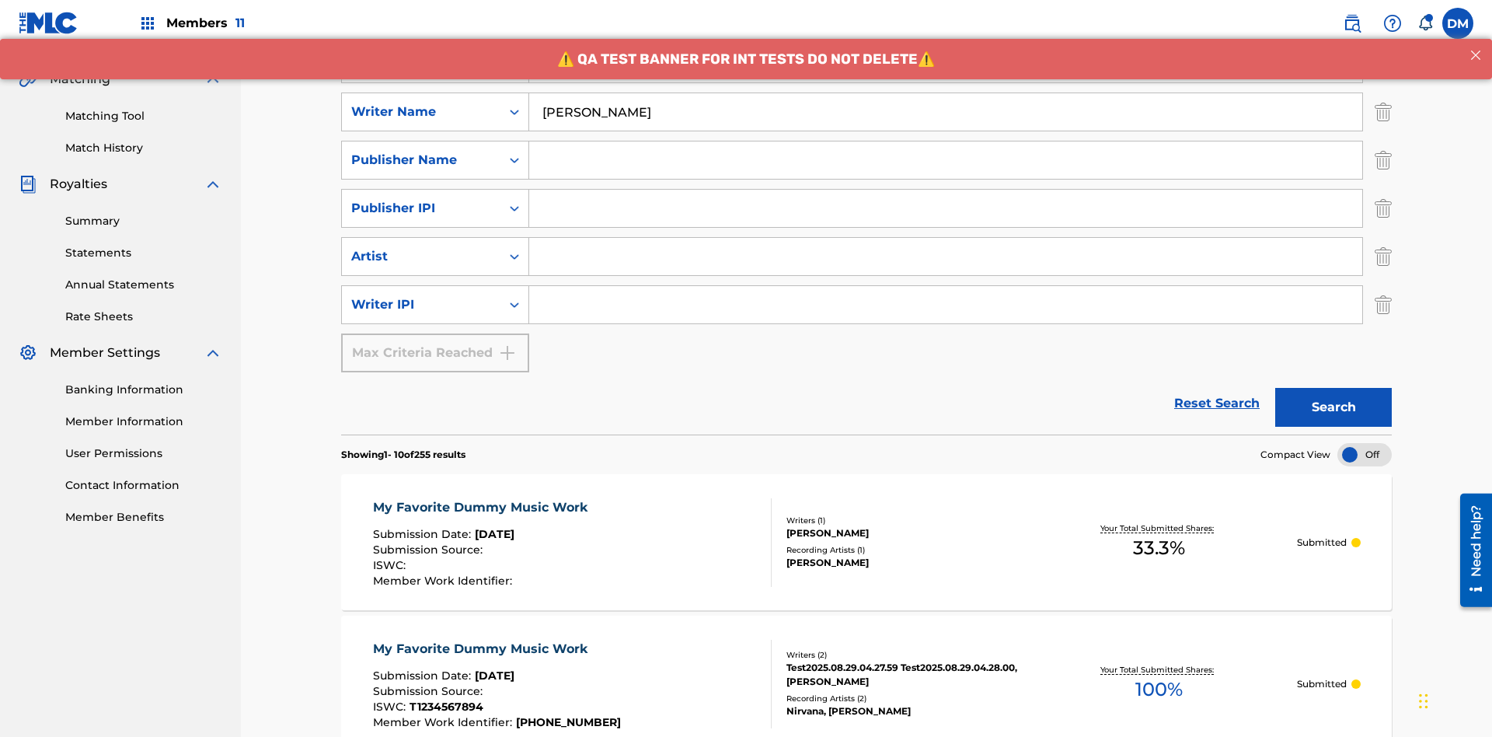
type input "[PERSON_NAME]"
click at [946, 286] on input "Search Form" at bounding box center [945, 304] width 833 height 37
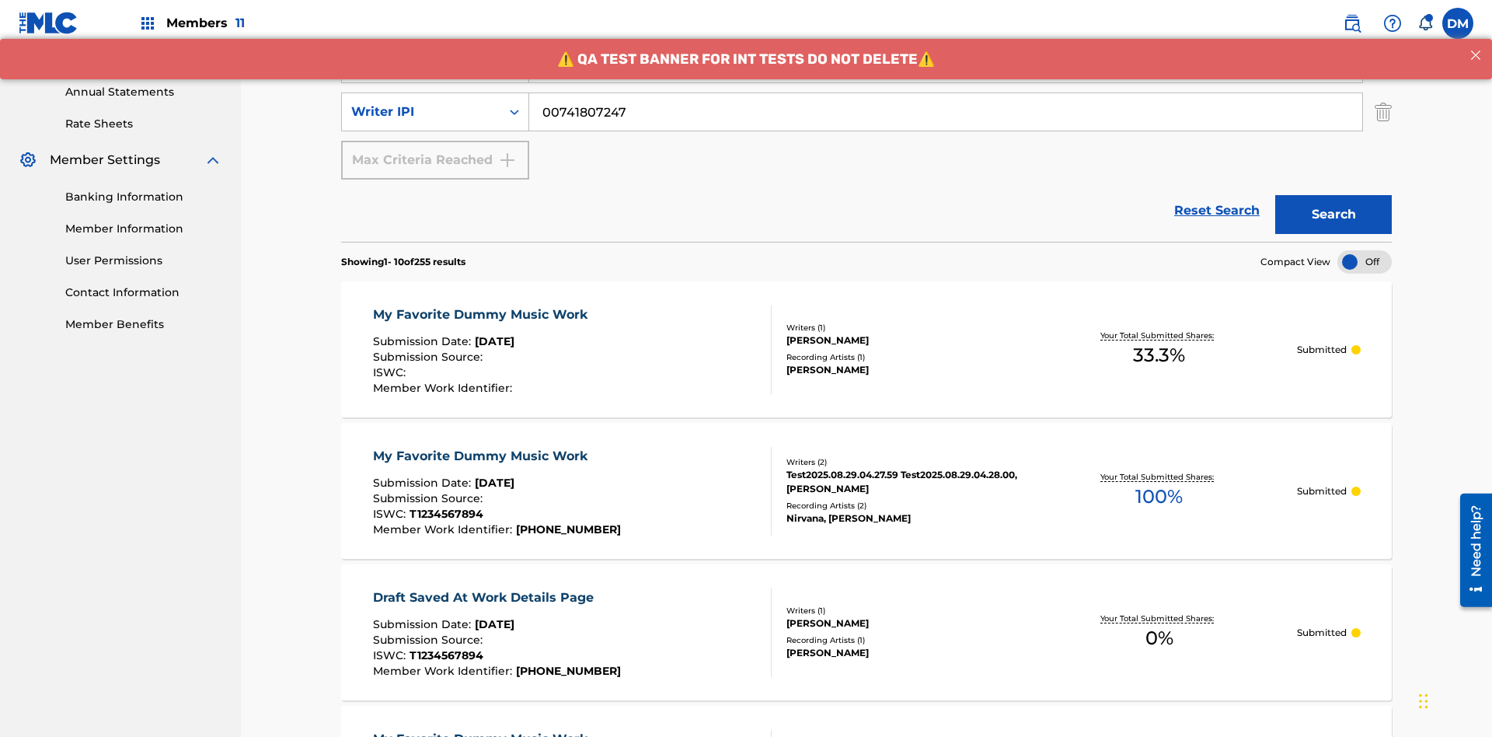
type input "00741807247"
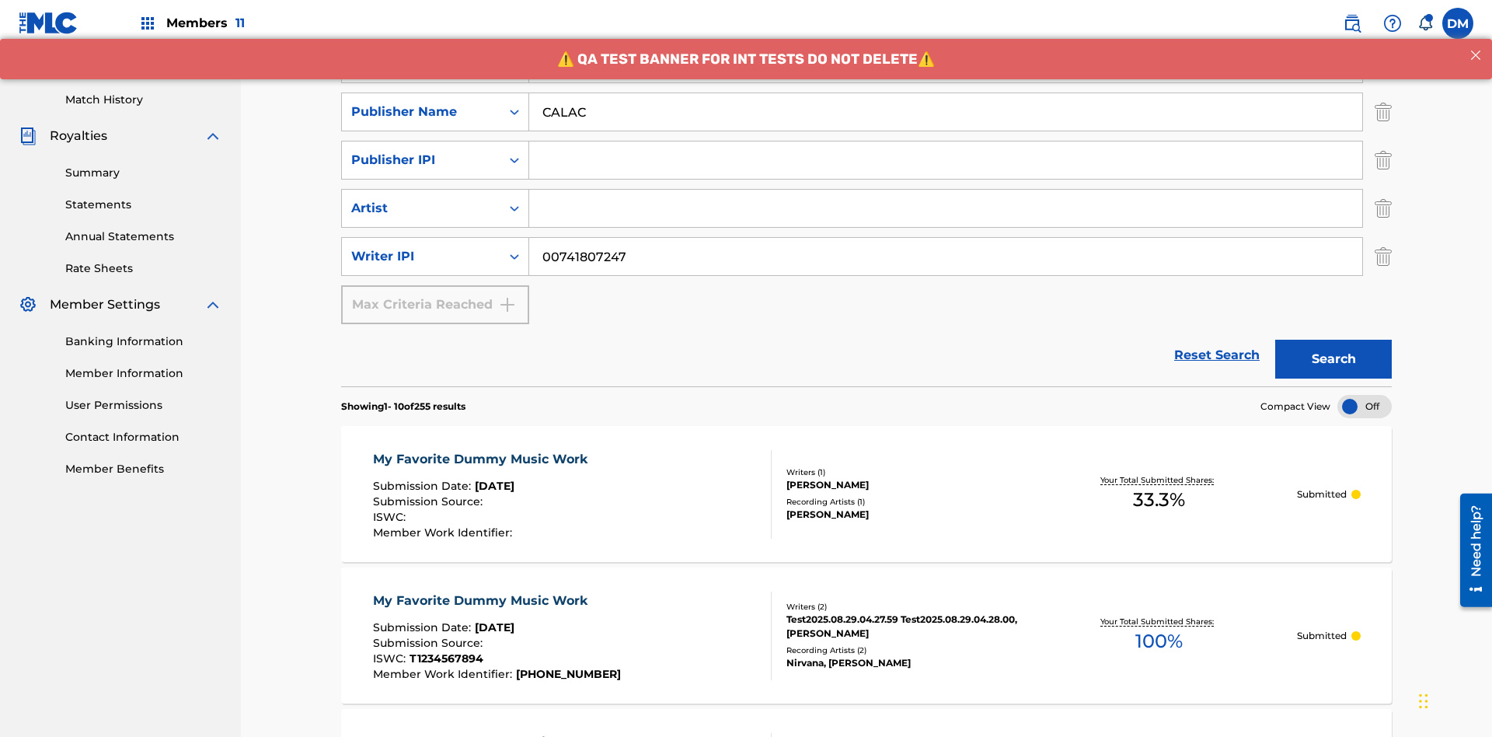
type input "CALACA"
